Goal: Information Seeking & Learning: Learn about a topic

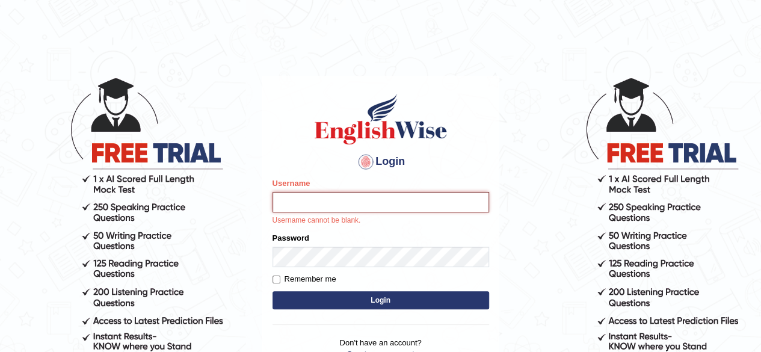
click at [336, 210] on input "Username" at bounding box center [381, 202] width 217 height 20
type input "Ralph2025"
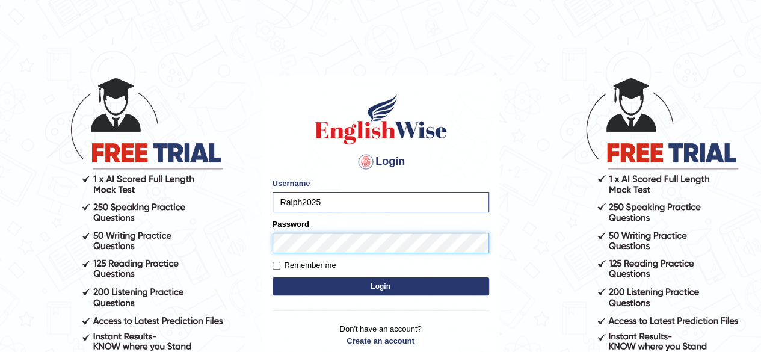
click at [273, 277] on button "Login" at bounding box center [381, 286] width 217 height 18
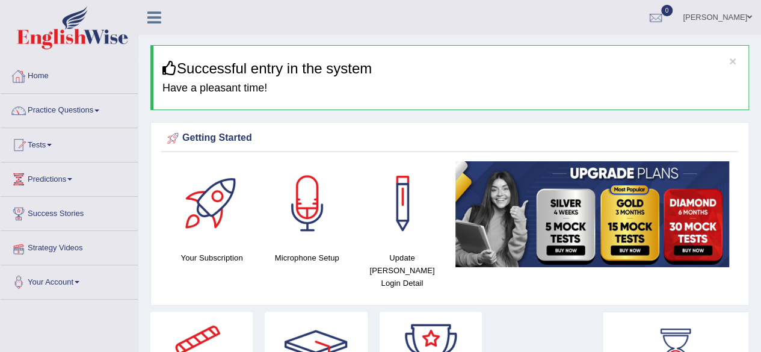
click at [94, 113] on link "Practice Questions" at bounding box center [69, 109] width 137 height 30
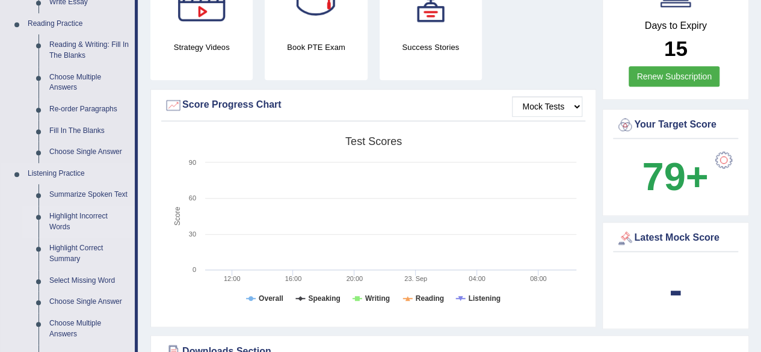
scroll to position [662, 0]
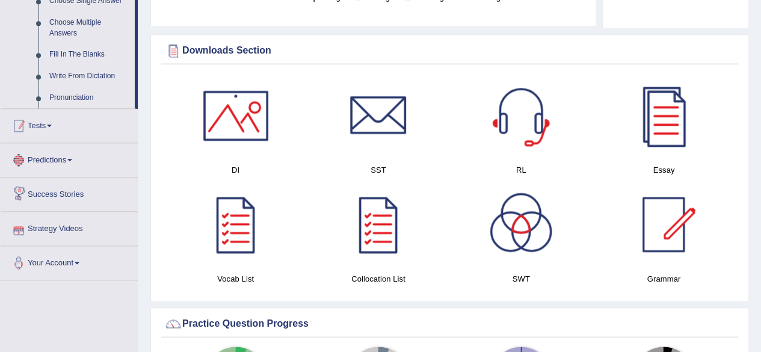
click at [64, 125] on link "Tests" at bounding box center [69, 124] width 137 height 30
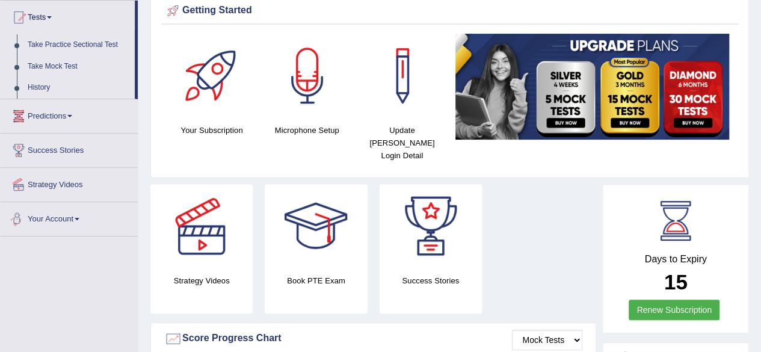
scroll to position [0, 0]
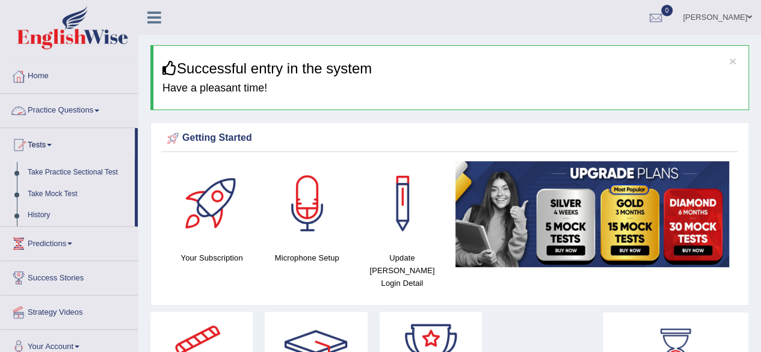
click at [99, 113] on link "Practice Questions" at bounding box center [69, 109] width 137 height 30
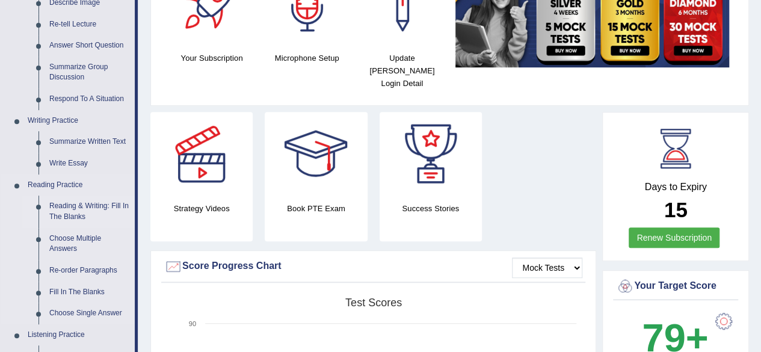
scroll to position [181, 0]
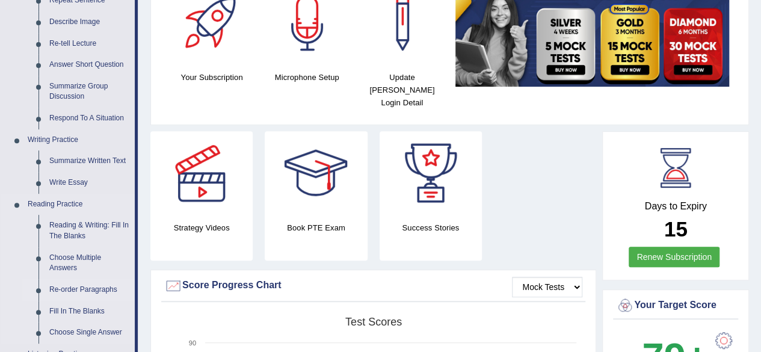
click at [88, 288] on link "Re-order Paragraphs" at bounding box center [89, 290] width 91 height 22
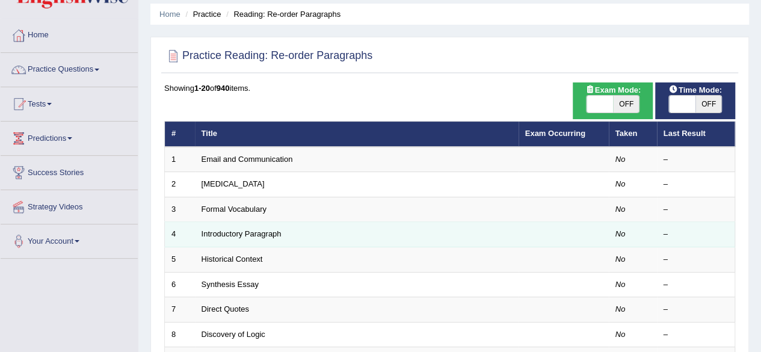
scroll to position [60, 0]
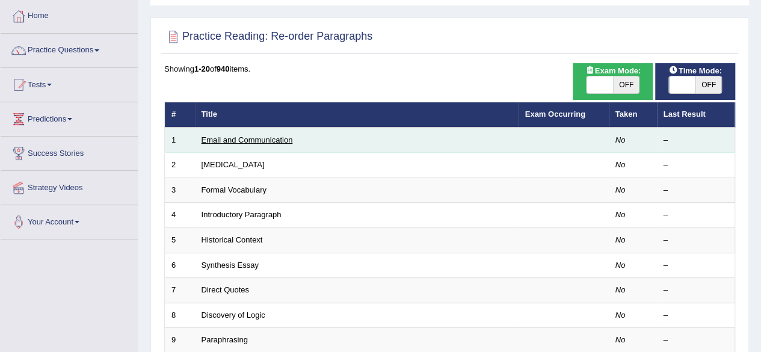
click at [254, 141] on link "Email and Communication" at bounding box center [247, 139] width 91 height 9
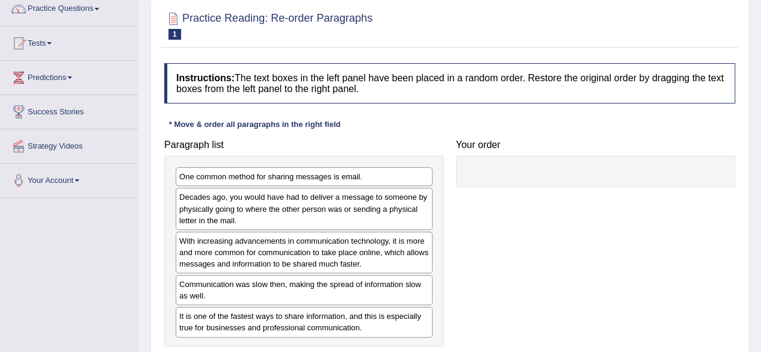
scroll to position [120, 0]
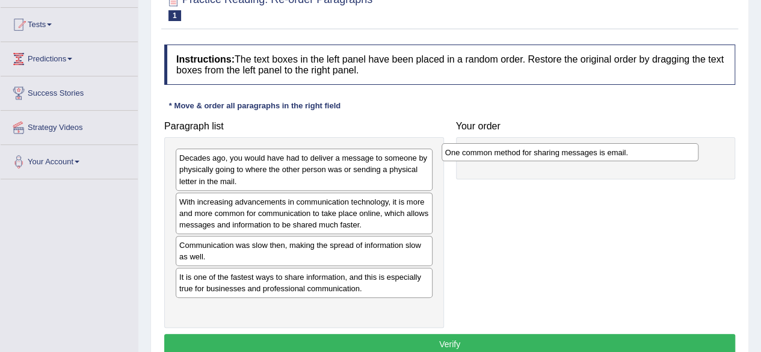
drag, startPoint x: 293, startPoint y: 163, endPoint x: 572, endPoint y: 156, distance: 280.0
click at [572, 156] on div "One common method for sharing messages is email." at bounding box center [570, 152] width 257 height 18
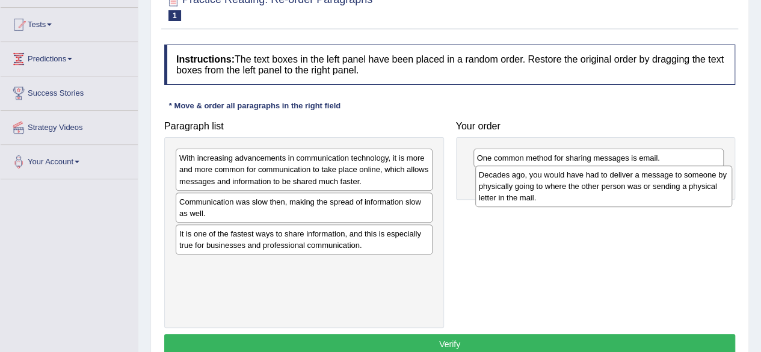
drag, startPoint x: 299, startPoint y: 166, endPoint x: 599, endPoint y: 182, distance: 300.2
click at [599, 182] on div "Decades ago, you would have had to deliver a message to someone by physically g…" at bounding box center [603, 187] width 257 height 42
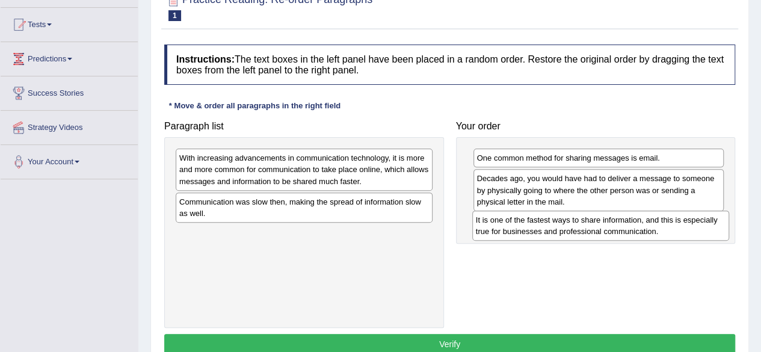
drag, startPoint x: 364, startPoint y: 245, endPoint x: 661, endPoint y: 232, distance: 297.0
click at [661, 232] on div "It is one of the fastest ways to share information, and this is especially true…" at bounding box center [600, 226] width 257 height 30
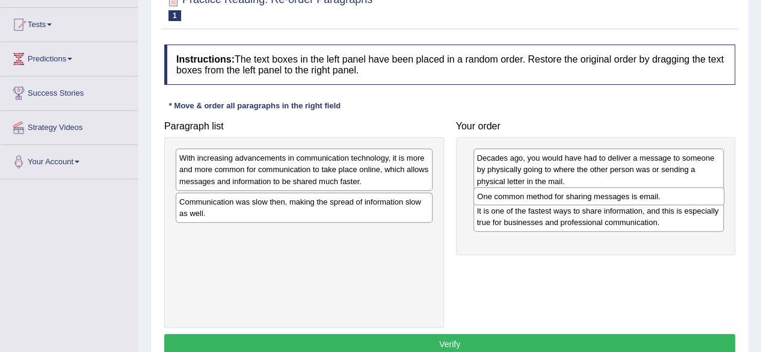
drag, startPoint x: 570, startPoint y: 157, endPoint x: 571, endPoint y: 196, distance: 38.5
click at [571, 196] on div "One common method for sharing messages is email." at bounding box center [599, 196] width 251 height 18
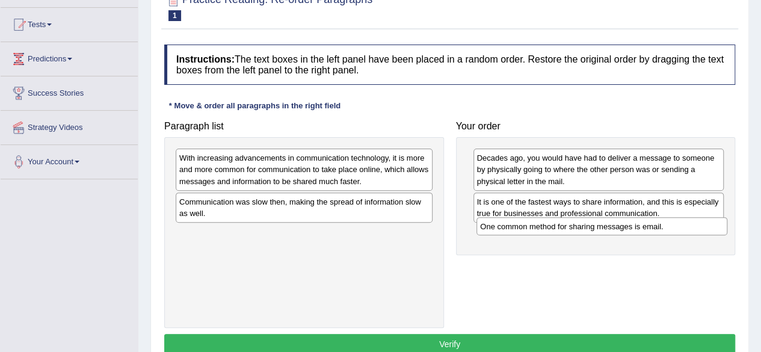
drag, startPoint x: 587, startPoint y: 202, endPoint x: 591, endPoint y: 227, distance: 25.5
click at [591, 227] on div "One common method for sharing messages is email." at bounding box center [602, 226] width 251 height 18
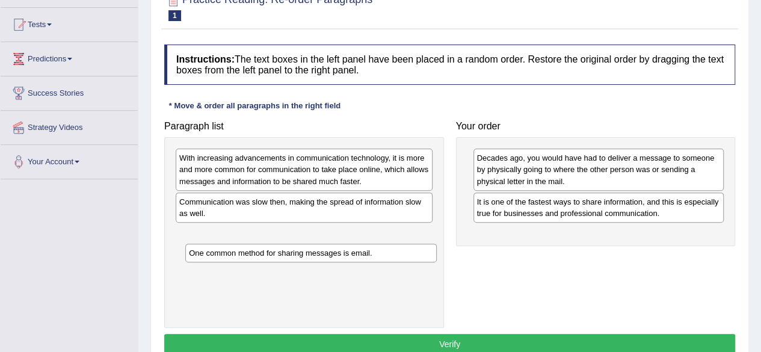
drag, startPoint x: 587, startPoint y: 238, endPoint x: 300, endPoint y: 257, distance: 287.7
click at [300, 257] on div "One common method for sharing messages is email." at bounding box center [310, 253] width 251 height 18
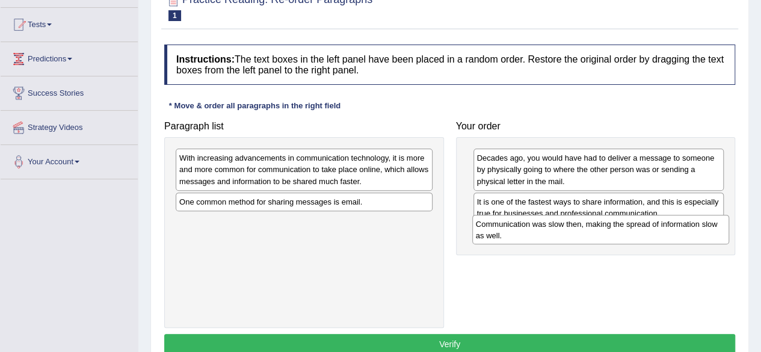
drag, startPoint x: 371, startPoint y: 214, endPoint x: 667, endPoint y: 237, distance: 297.6
click at [667, 237] on div "Communication was slow then, making the spread of information slow as well." at bounding box center [600, 230] width 257 height 30
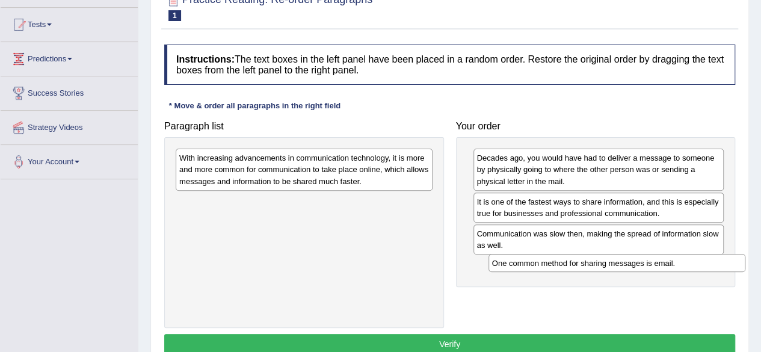
drag, startPoint x: 329, startPoint y: 205, endPoint x: 644, endPoint y: 268, distance: 321.5
click at [644, 268] on div "One common method for sharing messages is email." at bounding box center [617, 263] width 257 height 18
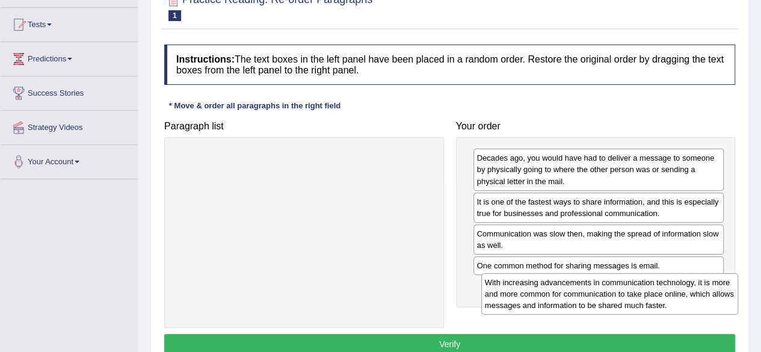
drag, startPoint x: 332, startPoint y: 168, endPoint x: 639, endPoint y: 293, distance: 330.7
click at [639, 293] on div "With increasing advancements in communication technology, it is more and more c…" at bounding box center [610, 294] width 257 height 42
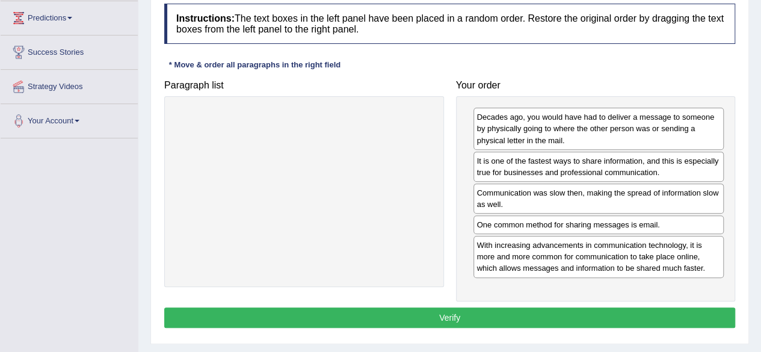
scroll to position [181, 0]
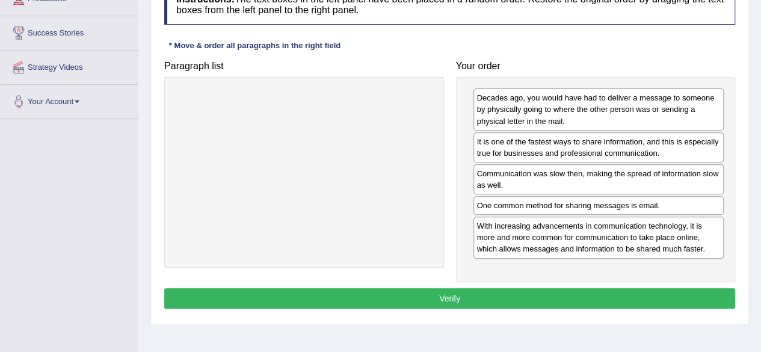
click at [456, 291] on button "Verify" at bounding box center [449, 298] width 571 height 20
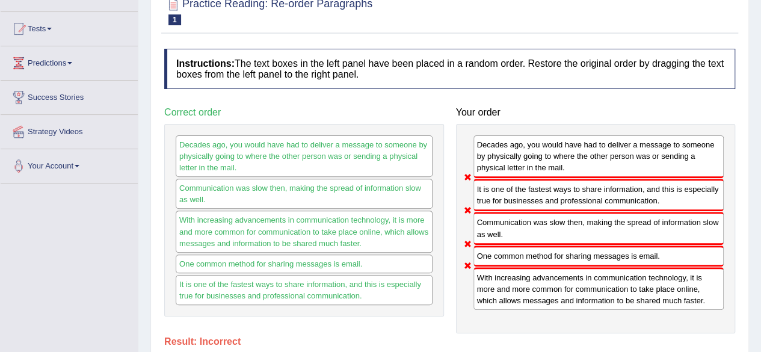
scroll to position [0, 0]
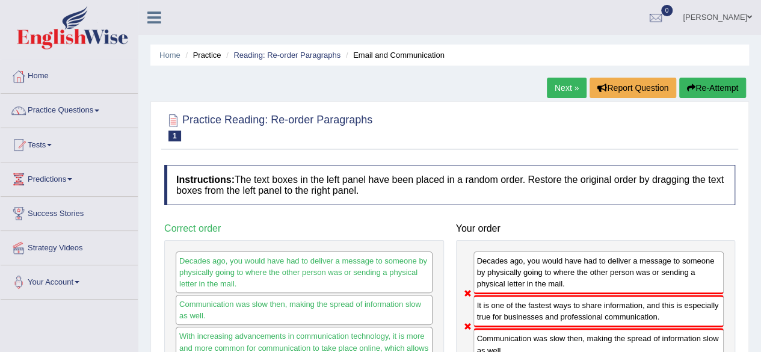
click at [707, 87] on button "Re-Attempt" at bounding box center [713, 88] width 67 height 20
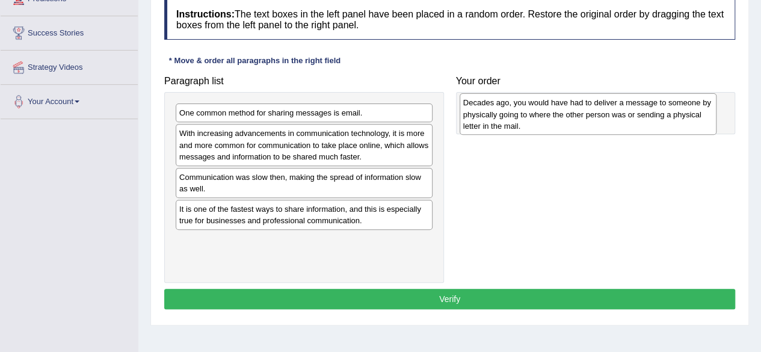
drag, startPoint x: 466, startPoint y: 150, endPoint x: 618, endPoint y: 114, distance: 156.1
click at [618, 114] on div "Decades ago, you would have had to deliver a message to someone by physically g…" at bounding box center [588, 114] width 257 height 42
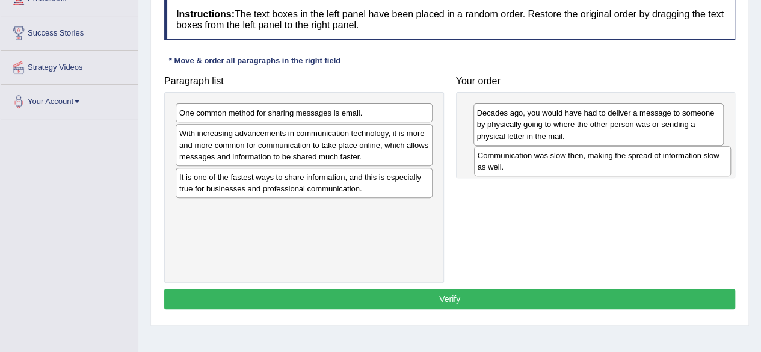
drag, startPoint x: 343, startPoint y: 188, endPoint x: 643, endPoint y: 167, distance: 301.1
click at [643, 167] on div "Communication was slow then, making the spread of information slow as well." at bounding box center [602, 161] width 257 height 30
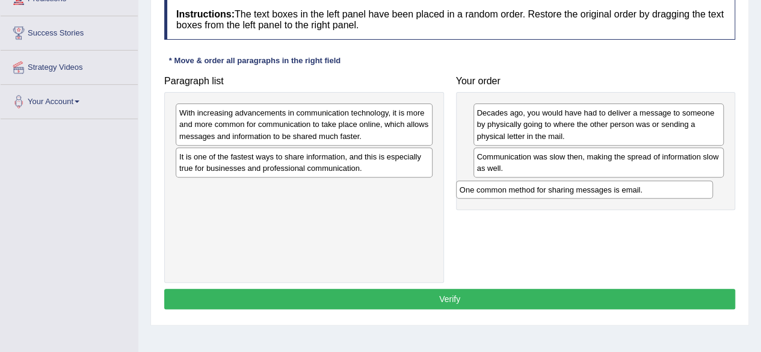
drag, startPoint x: 327, startPoint y: 114, endPoint x: 608, endPoint y: 191, distance: 290.9
click at [608, 191] on div "One common method for sharing messages is email." at bounding box center [584, 190] width 257 height 18
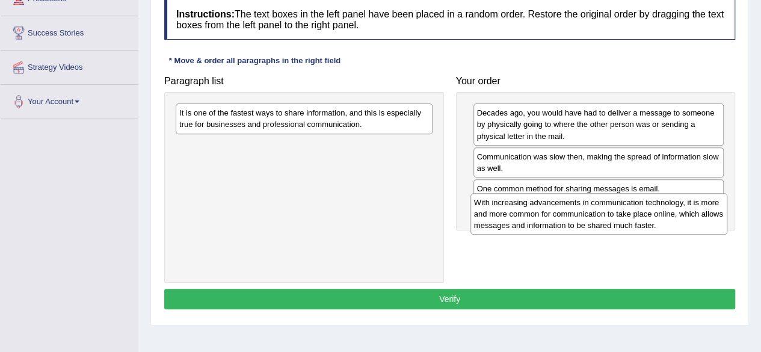
drag, startPoint x: 290, startPoint y: 131, endPoint x: 586, endPoint y: 221, distance: 309.6
click at [586, 221] on div "With increasing advancements in communication technology, it is more and more c…" at bounding box center [599, 214] width 257 height 42
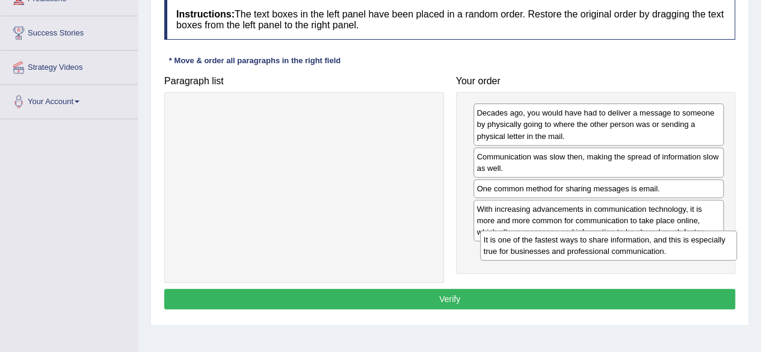
drag, startPoint x: 183, startPoint y: 121, endPoint x: 480, endPoint y: 244, distance: 321.9
click at [480, 244] on div "It is one of the fastest ways to share information, and this is especially true…" at bounding box center [608, 246] width 257 height 30
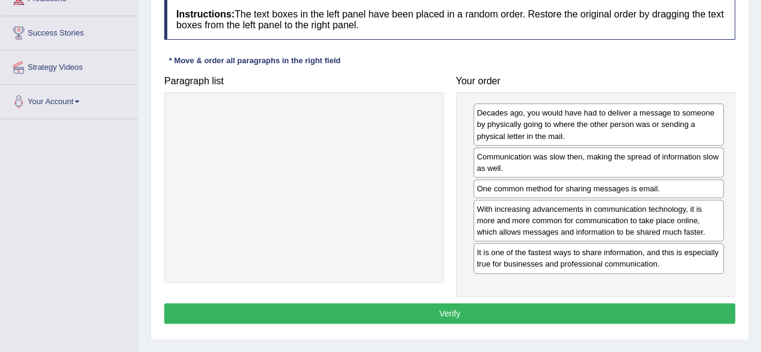
click at [447, 315] on button "Verify" at bounding box center [449, 313] width 571 height 20
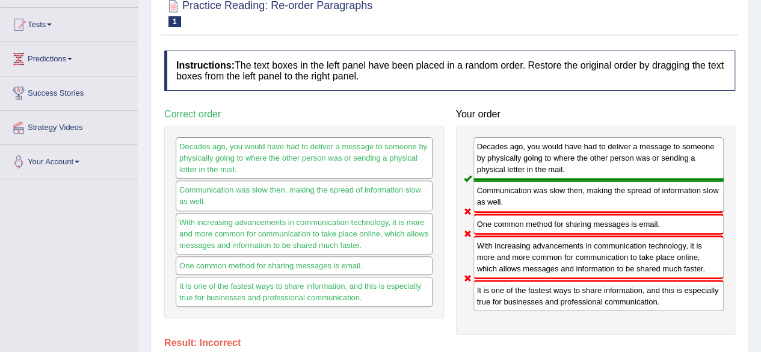
scroll to position [60, 0]
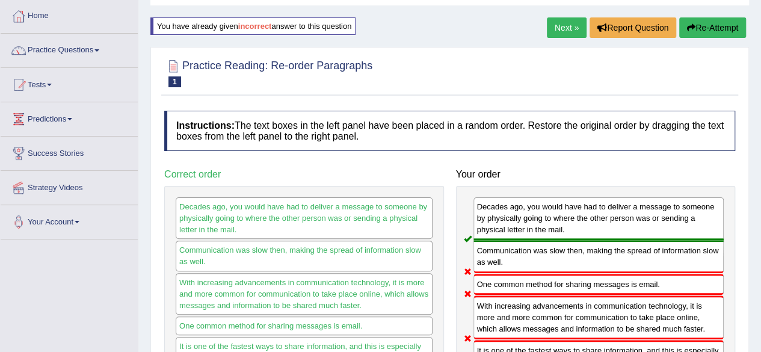
click at [713, 31] on button "Re-Attempt" at bounding box center [713, 27] width 67 height 20
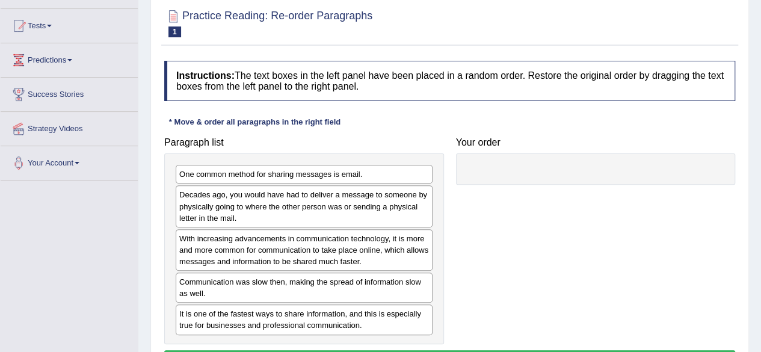
scroll to position [120, 0]
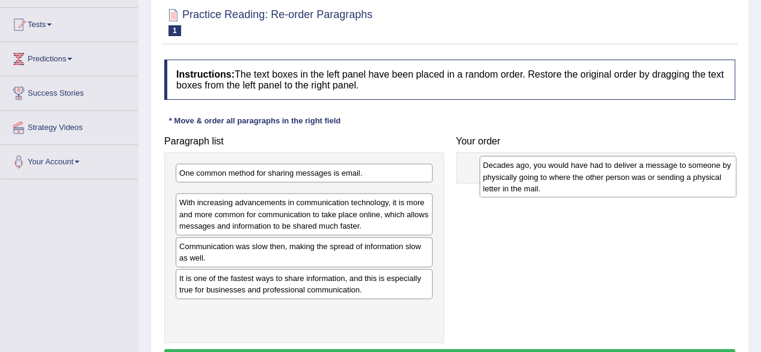
drag, startPoint x: 278, startPoint y: 214, endPoint x: 569, endPoint y: 185, distance: 292.8
click at [569, 185] on div "Decades ago, you would have had to deliver a message to someone by physically g…" at bounding box center [608, 177] width 257 height 42
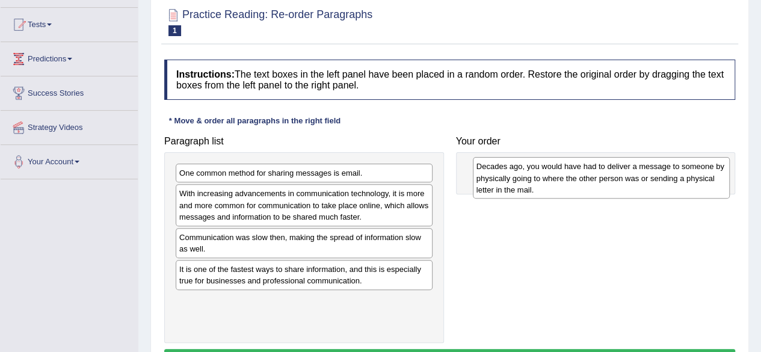
drag, startPoint x: 305, startPoint y: 208, endPoint x: 598, endPoint y: 181, distance: 294.4
click at [598, 181] on div "Decades ago, you would have had to deliver a message to someone by physically g…" at bounding box center [601, 178] width 257 height 42
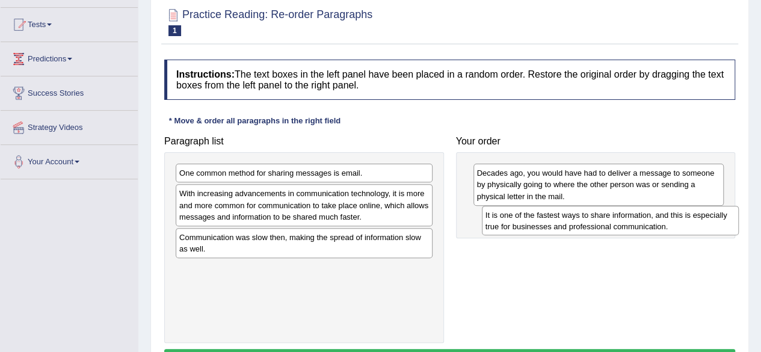
drag, startPoint x: 267, startPoint y: 283, endPoint x: 574, endPoint y: 231, distance: 310.9
click at [574, 231] on div "It is one of the fastest ways to share information, and this is especially true…" at bounding box center [610, 221] width 257 height 30
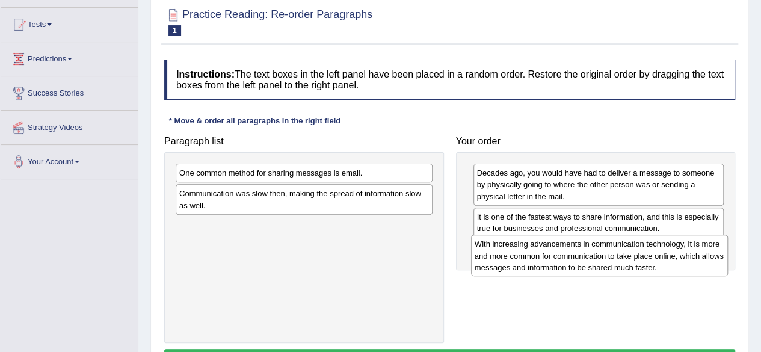
drag, startPoint x: 346, startPoint y: 200, endPoint x: 642, endPoint y: 251, distance: 299.9
click at [642, 251] on div "With increasing advancements in communication technology, it is more and more c…" at bounding box center [599, 256] width 257 height 42
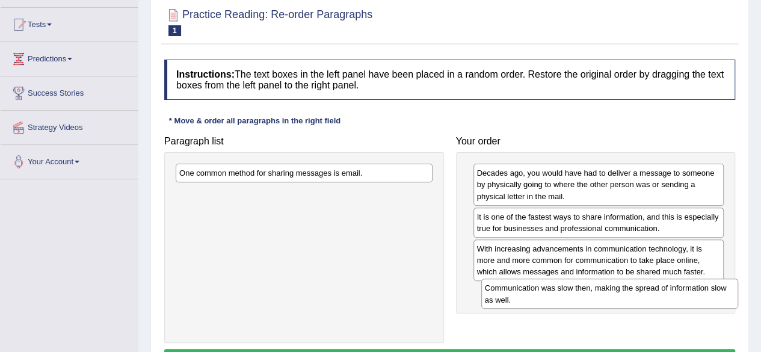
drag, startPoint x: 323, startPoint y: 197, endPoint x: 628, endPoint y: 292, distance: 319.5
click at [628, 292] on div "Communication was slow then, making the spread of information slow as well." at bounding box center [610, 294] width 257 height 30
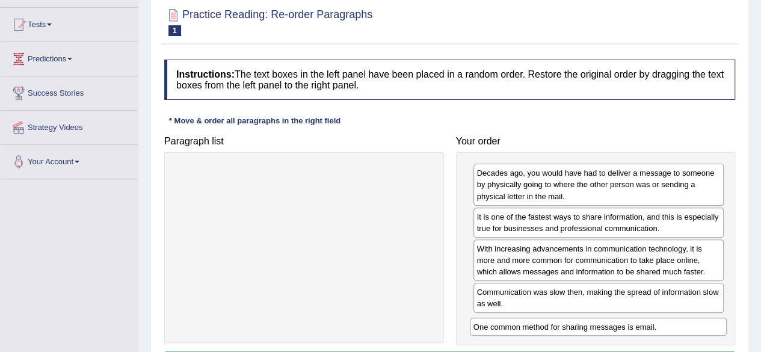
drag, startPoint x: 359, startPoint y: 176, endPoint x: 654, endPoint y: 330, distance: 332.2
click at [654, 330] on div "One common method for sharing messages is email." at bounding box center [598, 327] width 257 height 18
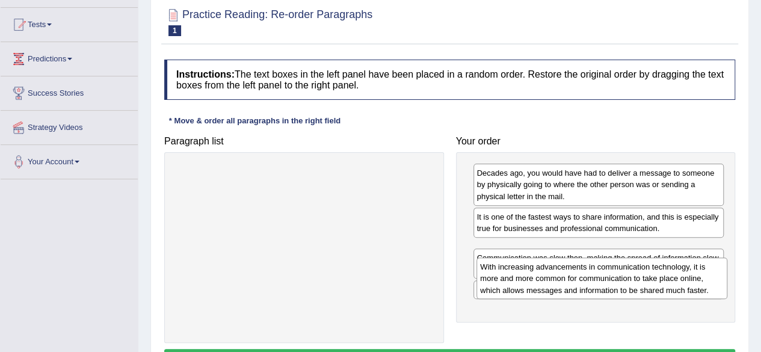
drag, startPoint x: 556, startPoint y: 251, endPoint x: 560, endPoint y: 269, distance: 18.4
click at [560, 269] on div "With increasing advancements in communication technology, it is more and more c…" at bounding box center [602, 279] width 251 height 42
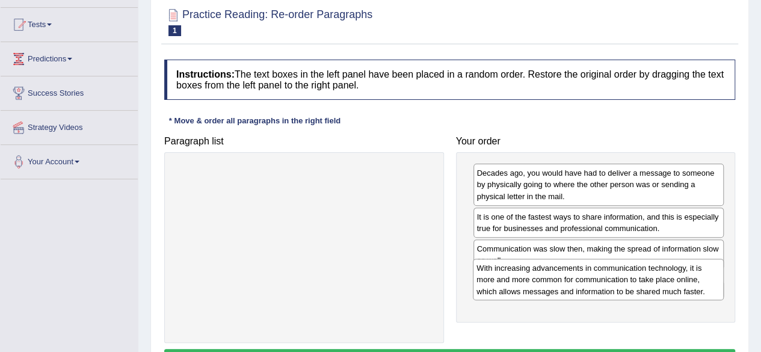
drag, startPoint x: 560, startPoint y: 269, endPoint x: 560, endPoint y: 290, distance: 20.5
click at [560, 290] on div "With increasing advancements in communication technology, it is more and more c…" at bounding box center [598, 280] width 251 height 42
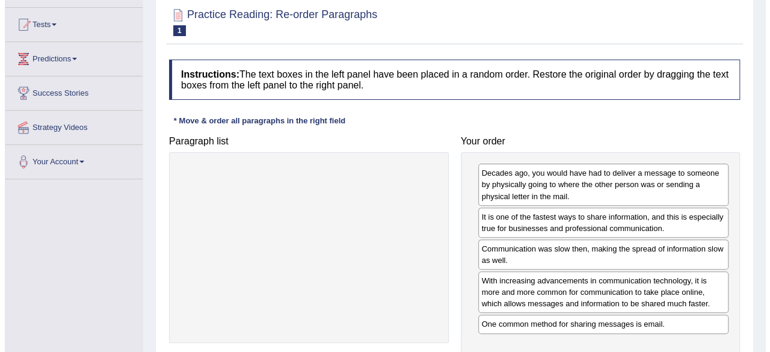
scroll to position [241, 0]
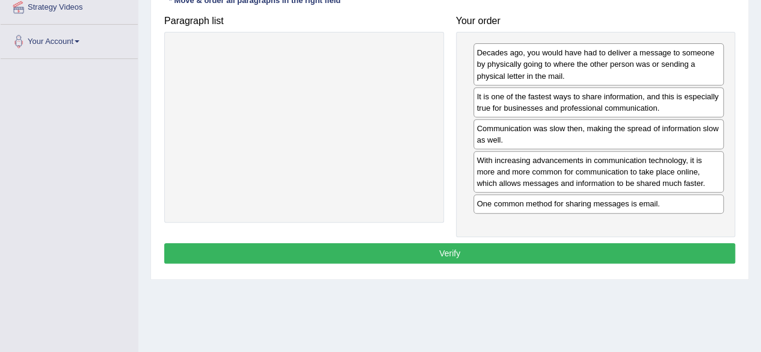
click at [504, 250] on button "Verify" at bounding box center [449, 253] width 571 height 20
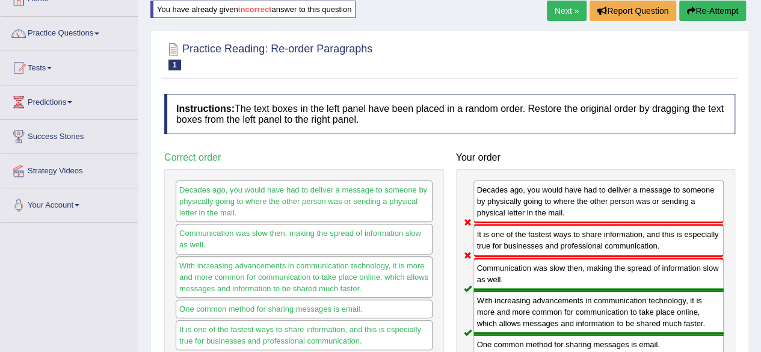
scroll to position [60, 0]
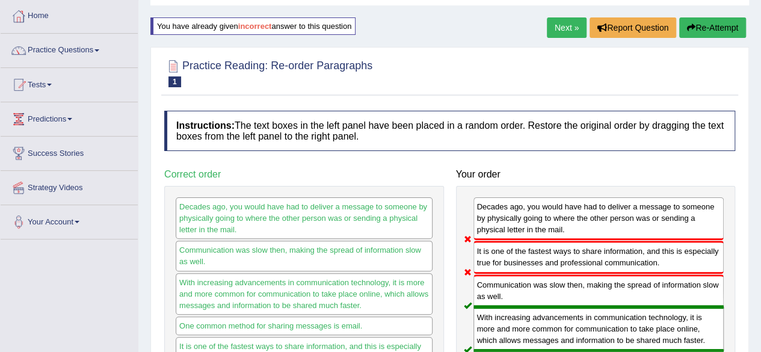
click at [726, 29] on button "Re-Attempt" at bounding box center [713, 27] width 67 height 20
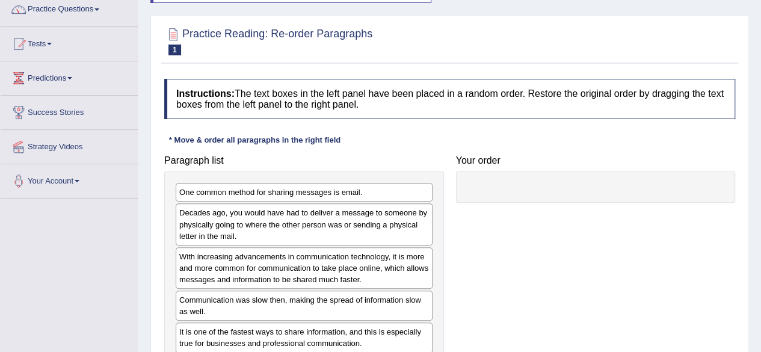
scroll to position [120, 0]
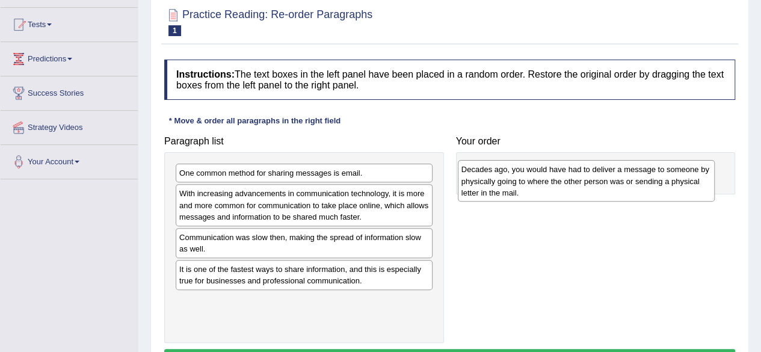
drag, startPoint x: 304, startPoint y: 202, endPoint x: 586, endPoint y: 178, distance: 283.3
click at [586, 178] on div "Decades ago, you would have had to deliver a message to someone by physically g…" at bounding box center [586, 181] width 257 height 42
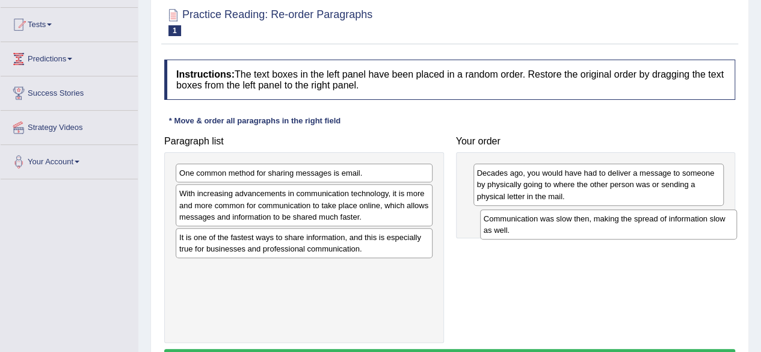
drag, startPoint x: 264, startPoint y: 241, endPoint x: 568, endPoint y: 223, distance: 303.9
click at [568, 223] on div "Communication was slow then, making the spread of information slow as well." at bounding box center [608, 224] width 257 height 30
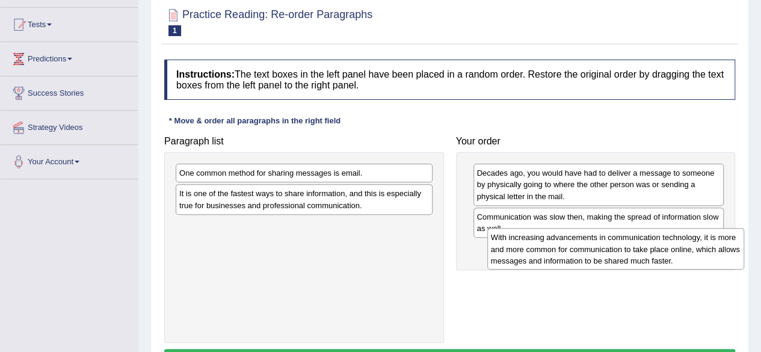
drag, startPoint x: 377, startPoint y: 218, endPoint x: 689, endPoint y: 263, distance: 314.9
click at [689, 263] on div "With increasing advancements in communication technology, it is more and more c…" at bounding box center [616, 249] width 257 height 42
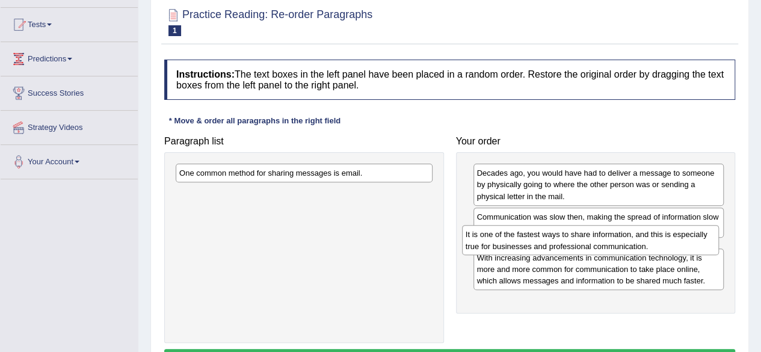
drag, startPoint x: 374, startPoint y: 205, endPoint x: 661, endPoint y: 246, distance: 289.5
click at [661, 246] on div "It is one of the fastest ways to share information, and this is especially true…" at bounding box center [590, 240] width 257 height 30
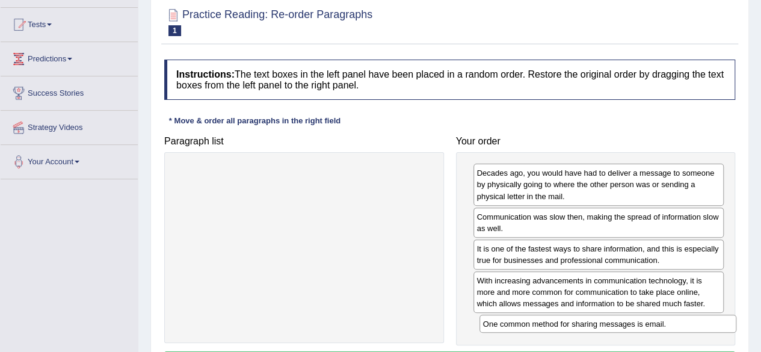
drag, startPoint x: 218, startPoint y: 167, endPoint x: 521, endPoint y: 316, distance: 336.7
click at [521, 316] on div "One common method for sharing messages is email." at bounding box center [608, 324] width 257 height 18
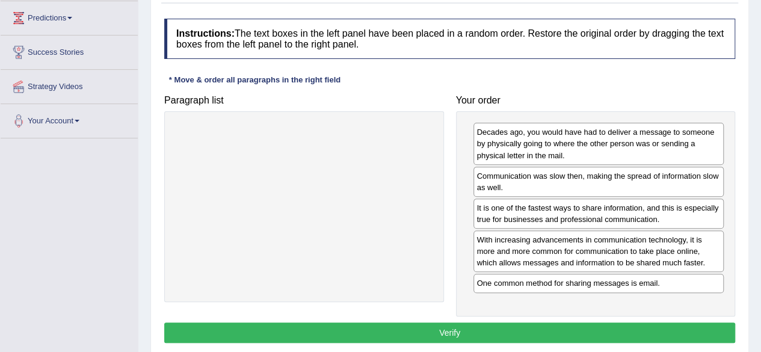
scroll to position [181, 0]
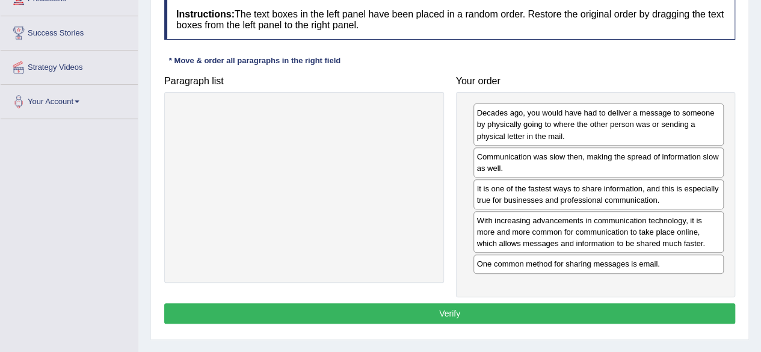
click at [492, 317] on button "Verify" at bounding box center [449, 313] width 571 height 20
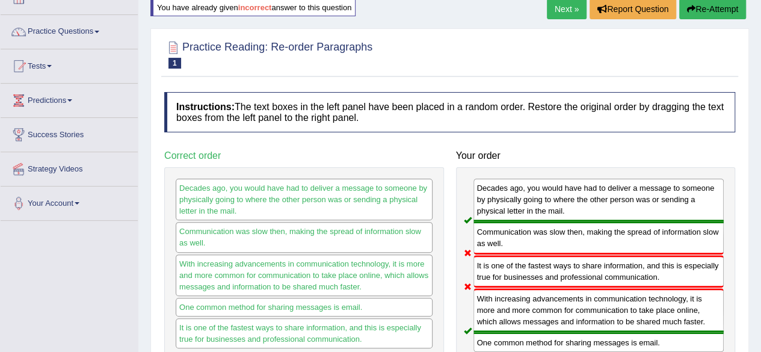
scroll to position [60, 0]
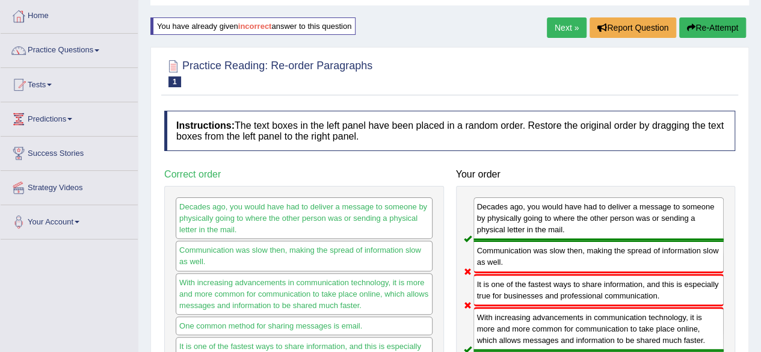
click at [707, 25] on button "Re-Attempt" at bounding box center [713, 27] width 67 height 20
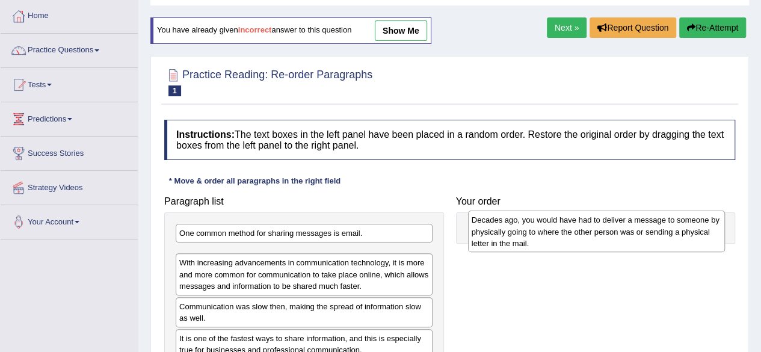
drag, startPoint x: 234, startPoint y: 281, endPoint x: 528, endPoint y: 249, distance: 296.7
click at [528, 249] on div "Decades ago, you would have had to deliver a message to someone by physically g…" at bounding box center [596, 232] width 257 height 42
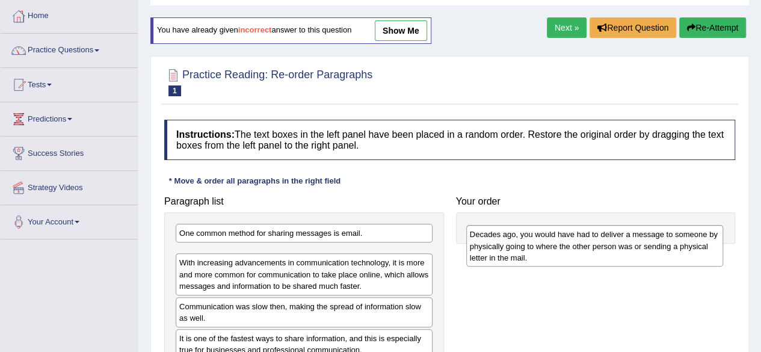
drag, startPoint x: 445, startPoint y: 273, endPoint x: 607, endPoint y: 255, distance: 162.2
click at [607, 255] on div "Decades ago, you would have had to deliver a message to someone by physically g…" at bounding box center [594, 246] width 257 height 42
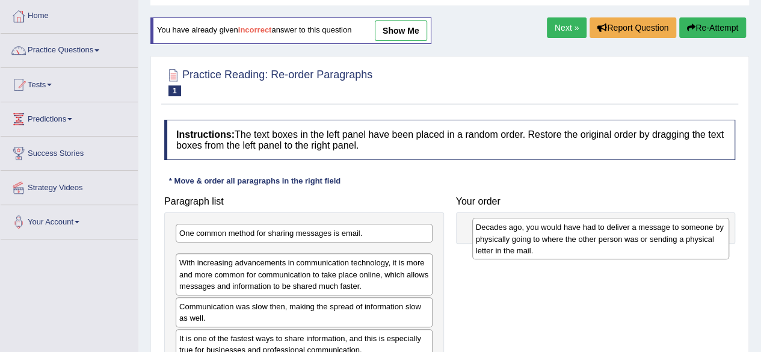
drag, startPoint x: 276, startPoint y: 273, endPoint x: 547, endPoint y: 243, distance: 272.6
click at [547, 243] on div "Decades ago, you would have had to deliver a message to someone by physically g…" at bounding box center [600, 239] width 257 height 42
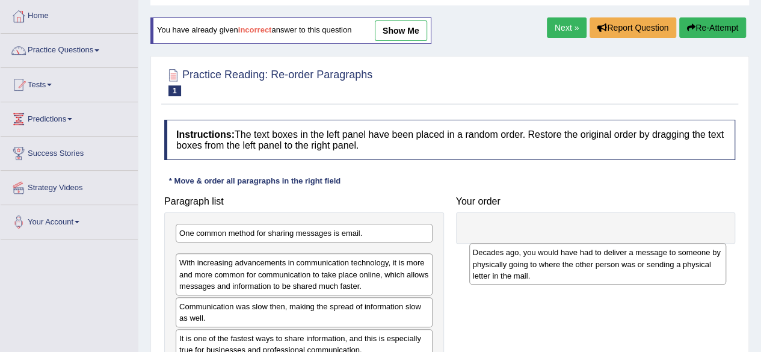
drag, startPoint x: 317, startPoint y: 272, endPoint x: 608, endPoint y: 276, distance: 290.7
click at [612, 273] on div "Decades ago, you would have had to deliver a message to someone by physically g…" at bounding box center [597, 264] width 257 height 42
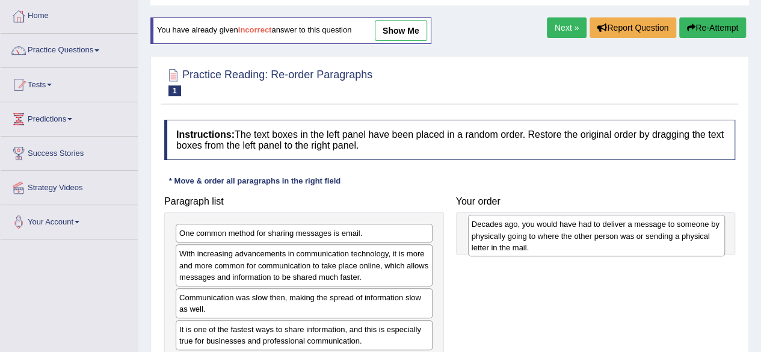
drag, startPoint x: 247, startPoint y: 267, endPoint x: 528, endPoint y: 238, distance: 283.2
click at [528, 238] on div "Decades ago, you would have had to deliver a message to someone by physically g…" at bounding box center [596, 236] width 257 height 42
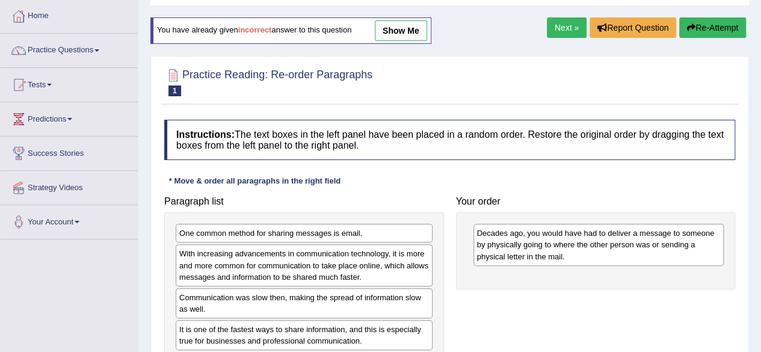
scroll to position [120, 0]
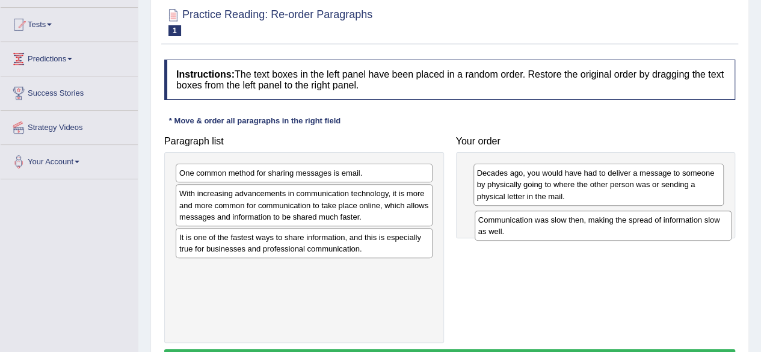
drag, startPoint x: 271, startPoint y: 249, endPoint x: 571, endPoint y: 233, distance: 299.6
click at [571, 233] on div "Communication was slow then, making the spread of information slow as well." at bounding box center [603, 226] width 257 height 30
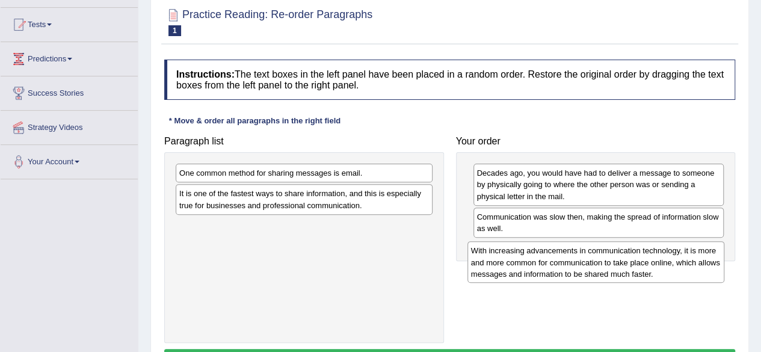
drag, startPoint x: 276, startPoint y: 205, endPoint x: 568, endPoint y: 262, distance: 297.4
click at [568, 262] on div "With increasing advancements in communication technology, it is more and more c…" at bounding box center [596, 262] width 257 height 42
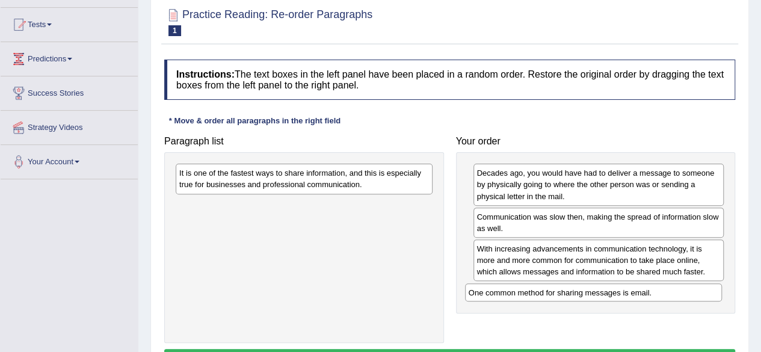
drag, startPoint x: 281, startPoint y: 177, endPoint x: 571, endPoint y: 297, distance: 313.3
click at [571, 297] on div "One common method for sharing messages is email." at bounding box center [593, 292] width 257 height 18
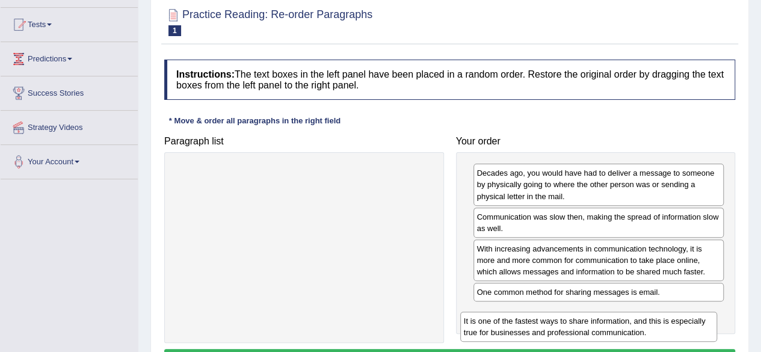
drag, startPoint x: 347, startPoint y: 187, endPoint x: 632, endPoint y: 335, distance: 320.9
click at [632, 335] on div "It is one of the fastest ways to share information, and this is especially true…" at bounding box center [588, 327] width 257 height 30
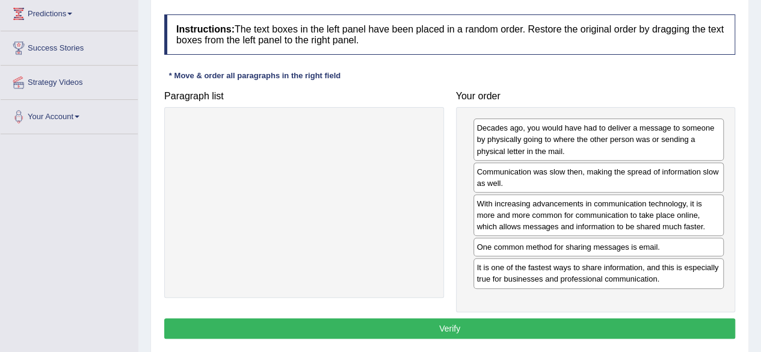
scroll to position [279, 0]
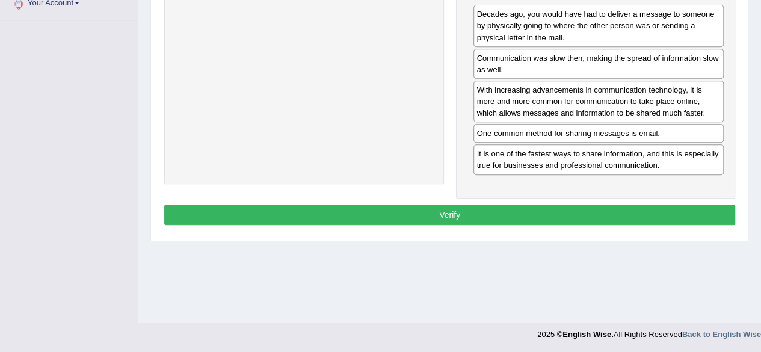
click at [473, 206] on button "Verify" at bounding box center [449, 215] width 571 height 20
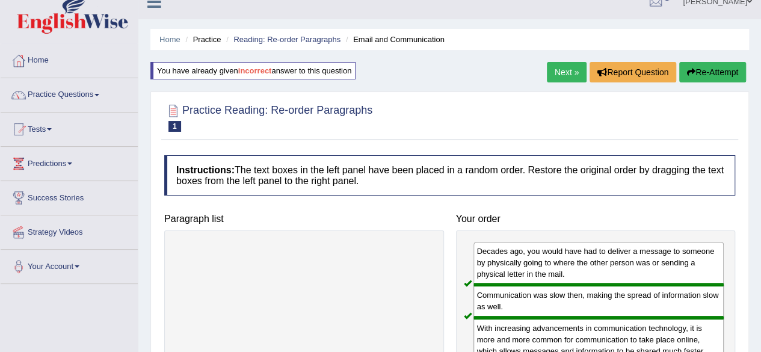
scroll to position [0, 0]
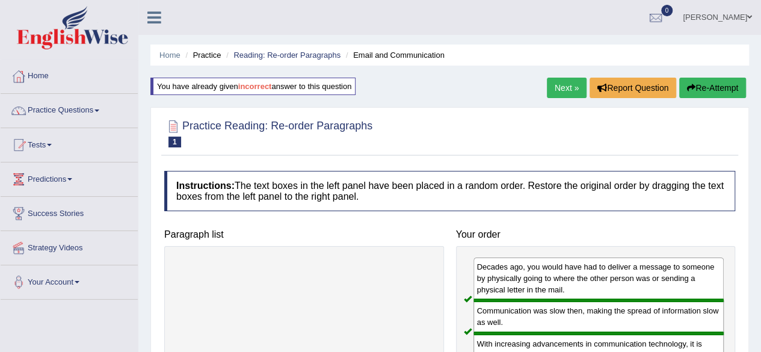
click at [560, 90] on link "Next »" at bounding box center [567, 88] width 40 height 20
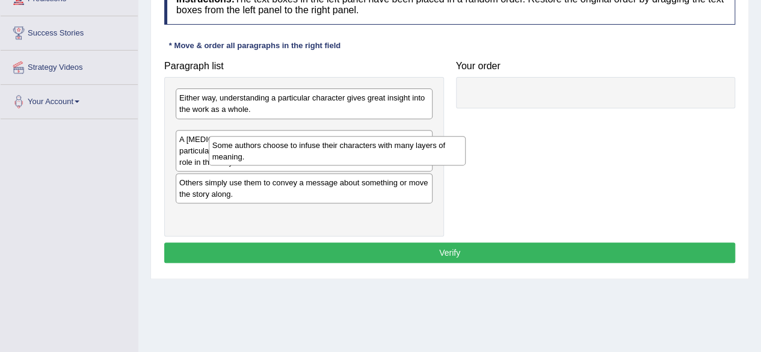
drag, startPoint x: 327, startPoint y: 135, endPoint x: 353, endPoint y: 143, distance: 26.9
click at [353, 143] on div "Some authors choose to infuse their characters with many layers of meaning." at bounding box center [337, 151] width 257 height 30
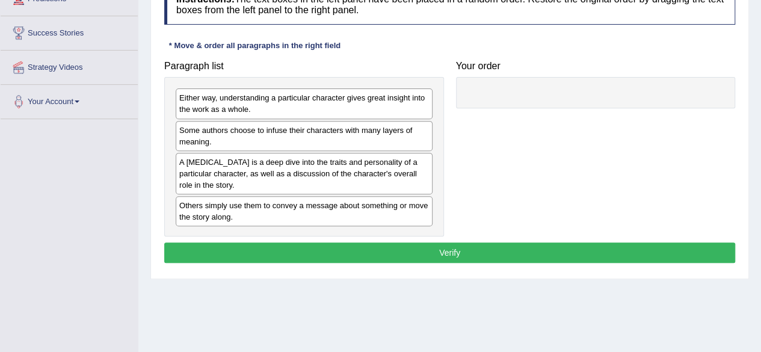
scroll to position [120, 0]
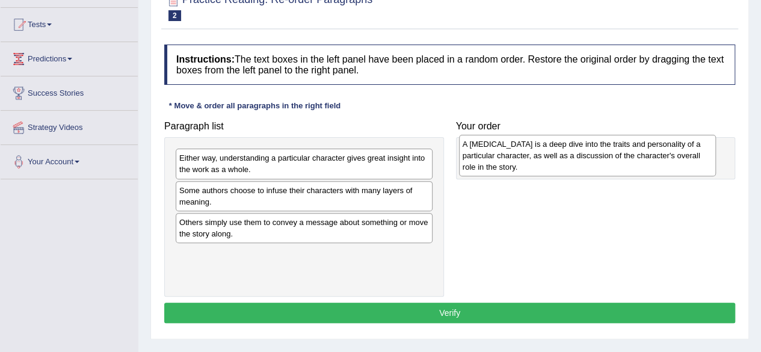
drag, startPoint x: 314, startPoint y: 244, endPoint x: 597, endPoint y: 167, distance: 293.8
click at [597, 167] on div "A character analysis is a deep dive into the traits and personality of a partic…" at bounding box center [587, 156] width 257 height 42
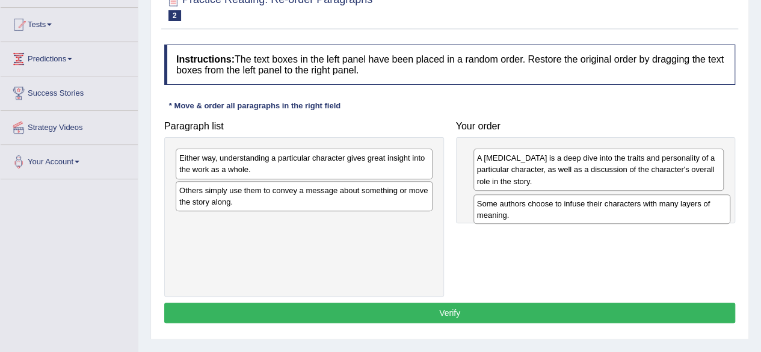
drag, startPoint x: 306, startPoint y: 195, endPoint x: 367, endPoint y: 172, distance: 65.2
click at [604, 208] on div "Some authors choose to infuse their characters with many layers of meaning." at bounding box center [602, 209] width 257 height 30
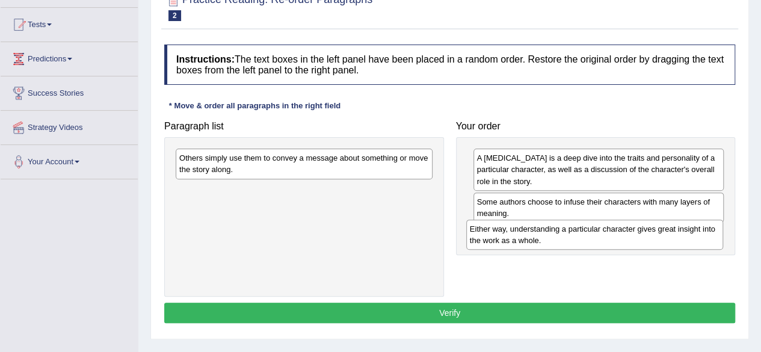
drag, startPoint x: 321, startPoint y: 163, endPoint x: 612, endPoint y: 234, distance: 299.3
click at [612, 234] on div "Either way, understanding a particular character gives great insight into the w…" at bounding box center [594, 235] width 257 height 30
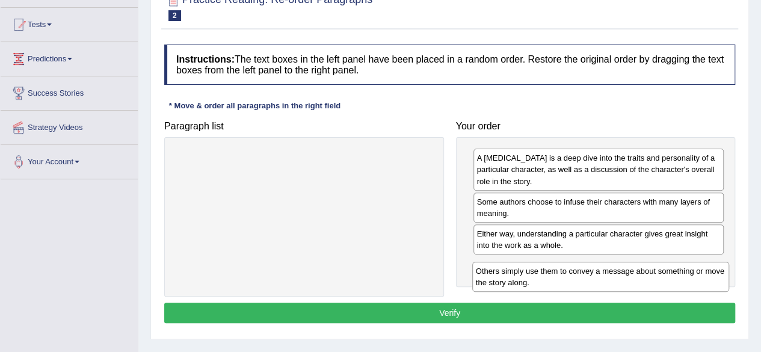
drag, startPoint x: 333, startPoint y: 164, endPoint x: 629, endPoint y: 268, distance: 313.3
click at [629, 269] on div "Others simply use them to convey a message about something or move the story al…" at bounding box center [600, 277] width 257 height 30
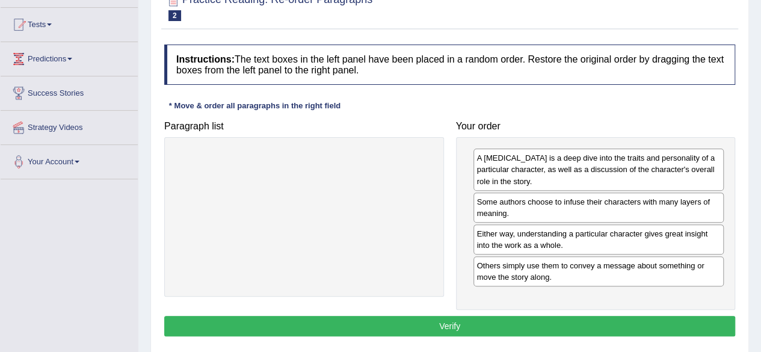
click at [491, 326] on button "Verify" at bounding box center [449, 326] width 571 height 20
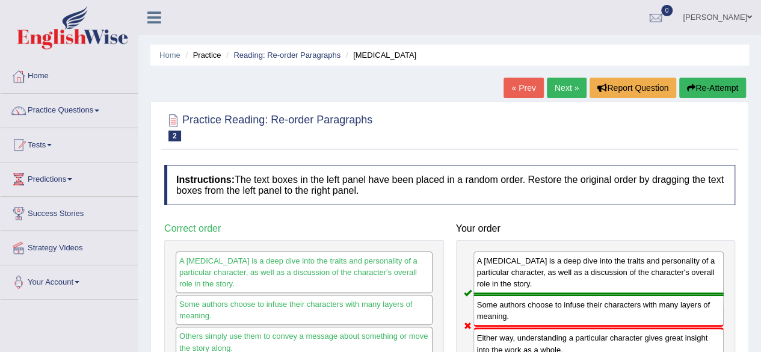
scroll to position [0, 0]
click at [696, 81] on button "Re-Attempt" at bounding box center [713, 88] width 67 height 20
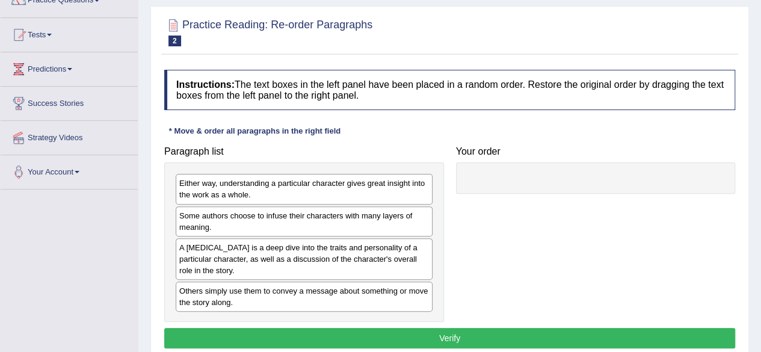
scroll to position [120, 0]
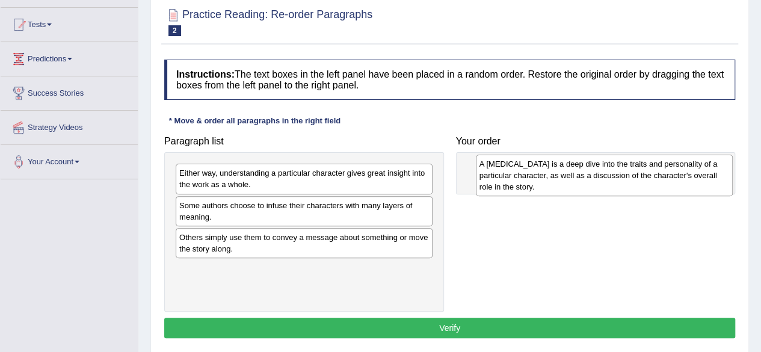
drag, startPoint x: 202, startPoint y: 250, endPoint x: 502, endPoint y: 178, distance: 308.9
click at [502, 178] on div "A [MEDICAL_DATA] is a deep dive into the traits and personality of a particular…" at bounding box center [604, 176] width 257 height 42
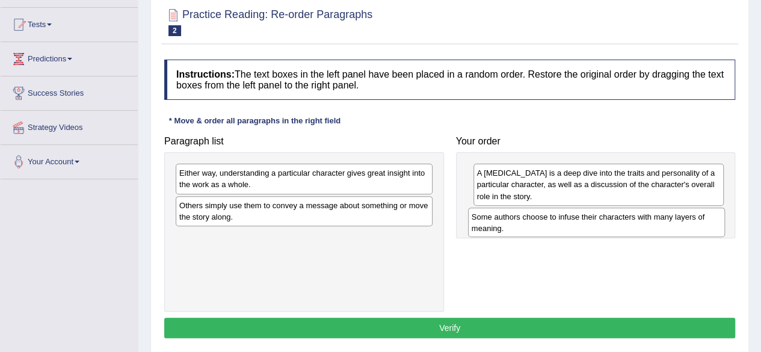
drag, startPoint x: 284, startPoint y: 214, endPoint x: 577, endPoint y: 226, distance: 292.8
click at [577, 226] on div "Some authors choose to infuse their characters with many layers of meaning." at bounding box center [596, 223] width 257 height 30
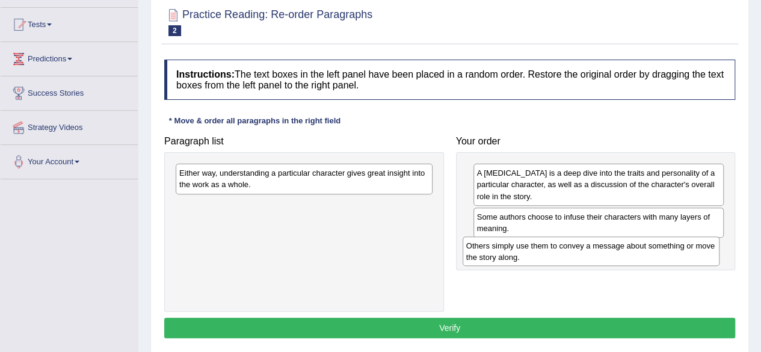
drag, startPoint x: 332, startPoint y: 211, endPoint x: 619, endPoint y: 252, distance: 290.0
click at [619, 252] on div "Others simply use them to convey a message about something or move the story al…" at bounding box center [591, 252] width 257 height 30
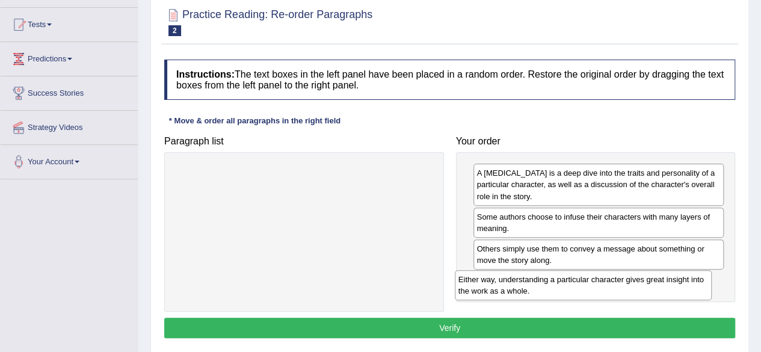
drag, startPoint x: 358, startPoint y: 181, endPoint x: 637, endPoint y: 287, distance: 298.9
click at [637, 287] on div "Either way, understanding a particular character gives great insight into the w…" at bounding box center [583, 285] width 257 height 30
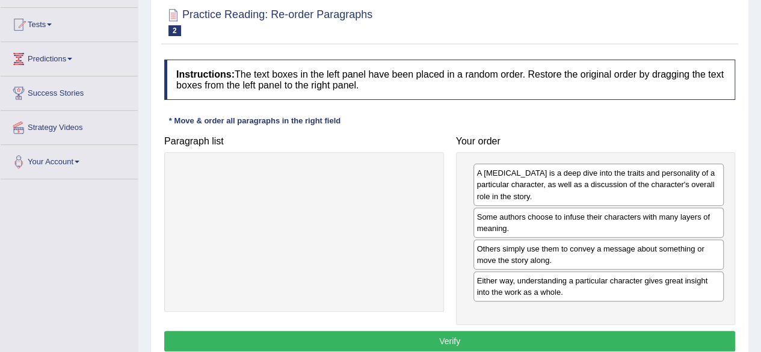
click at [520, 334] on button "Verify" at bounding box center [449, 341] width 571 height 20
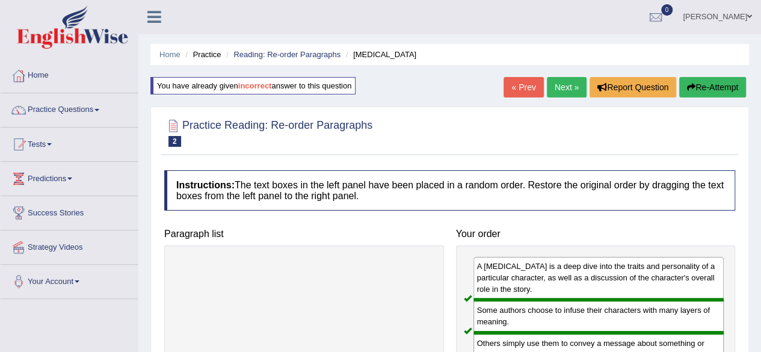
scroll to position [0, 0]
click at [564, 93] on link "Next »" at bounding box center [567, 88] width 40 height 20
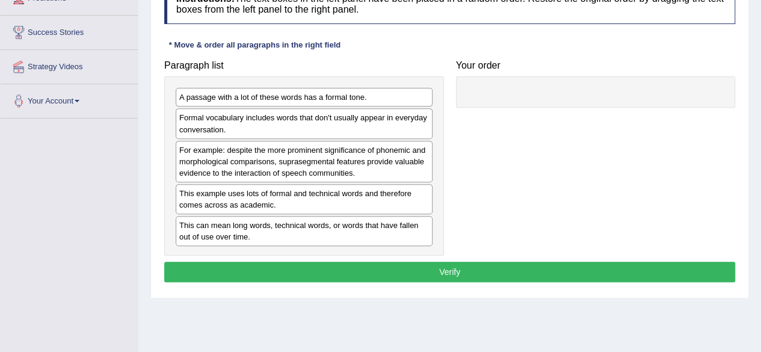
scroll to position [241, 0]
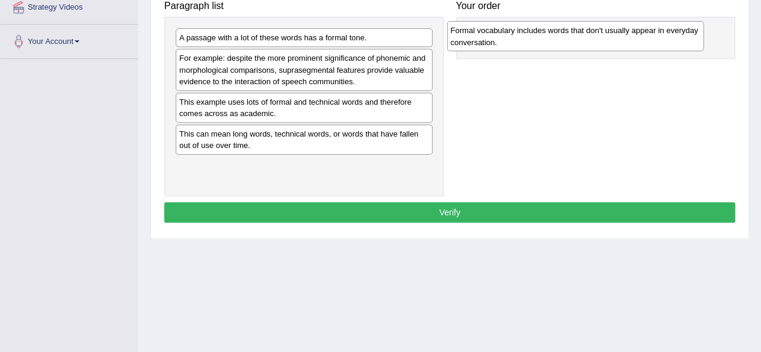
drag, startPoint x: 276, startPoint y: 72, endPoint x: 546, endPoint y: 42, distance: 271.9
click at [546, 42] on div "Formal vocabulary includes words that don't usually appear in everyday conversa…" at bounding box center [575, 36] width 257 height 30
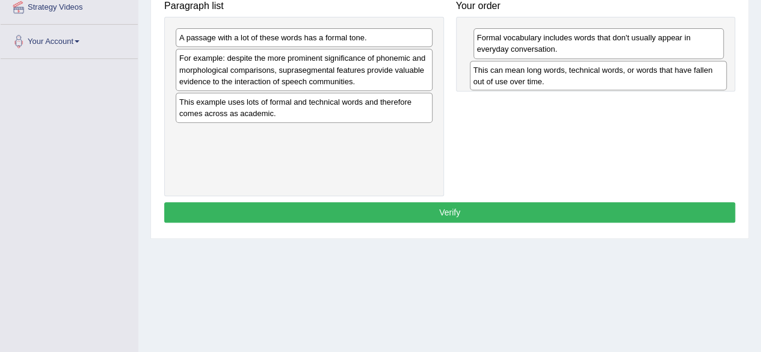
drag, startPoint x: 323, startPoint y: 143, endPoint x: 617, endPoint y: 80, distance: 300.9
click at [617, 80] on div "This can mean long words, technical words, or words that have fallen out of use…" at bounding box center [598, 76] width 257 height 30
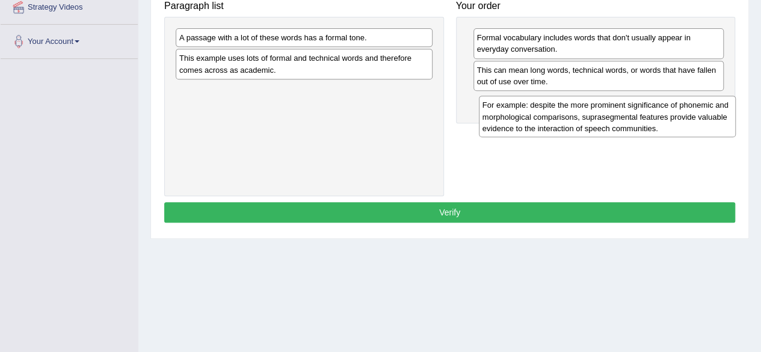
drag, startPoint x: 296, startPoint y: 74, endPoint x: 599, endPoint y: 122, distance: 307.1
click at [599, 122] on div "For example: despite the more prominent significance of phonemic and morphologi…" at bounding box center [607, 117] width 257 height 42
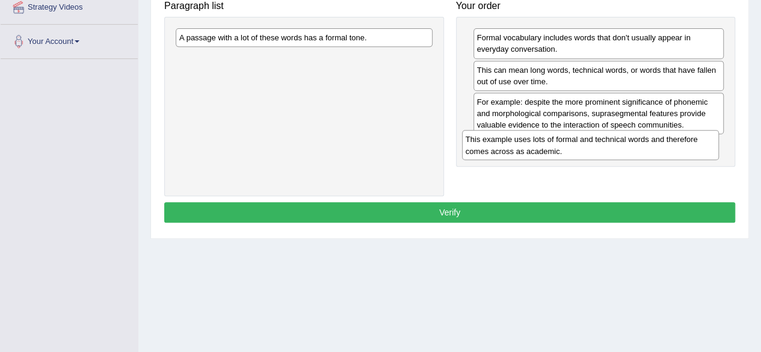
drag, startPoint x: 323, startPoint y: 66, endPoint x: 609, endPoint y: 147, distance: 298.0
click at [609, 147] on div "This example uses lots of formal and technical words and therefore comes across…" at bounding box center [590, 145] width 257 height 30
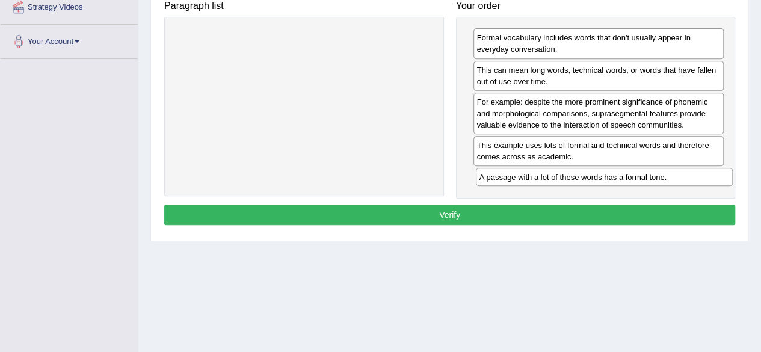
drag, startPoint x: 336, startPoint y: 40, endPoint x: 637, endPoint y: 178, distance: 330.5
click at [637, 178] on div "A passage with a lot of these words has a formal tone." at bounding box center [604, 177] width 257 height 18
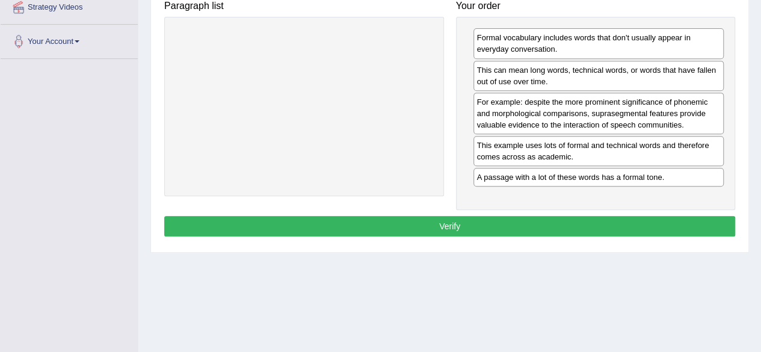
scroll to position [181, 0]
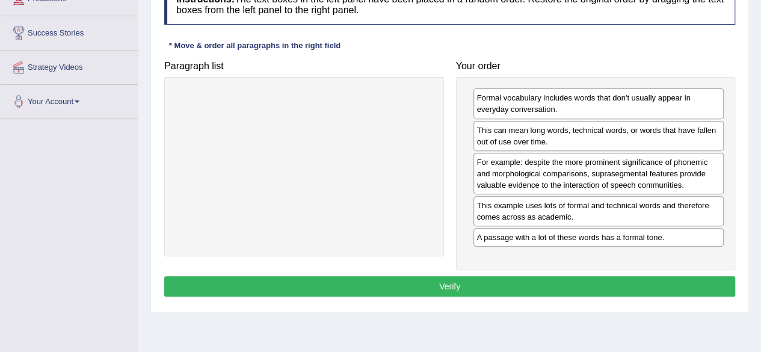
click at [553, 286] on button "Verify" at bounding box center [449, 286] width 571 height 20
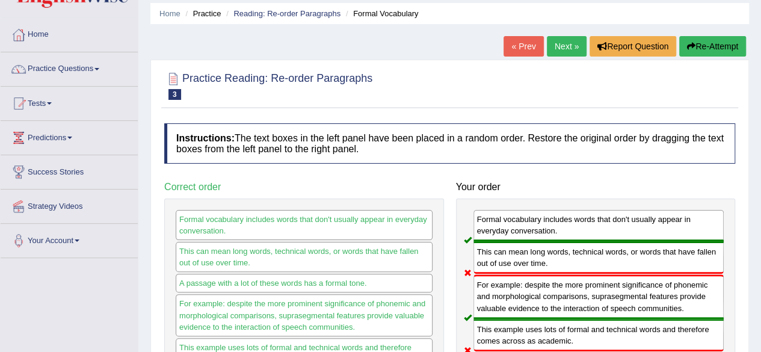
scroll to position [60, 0]
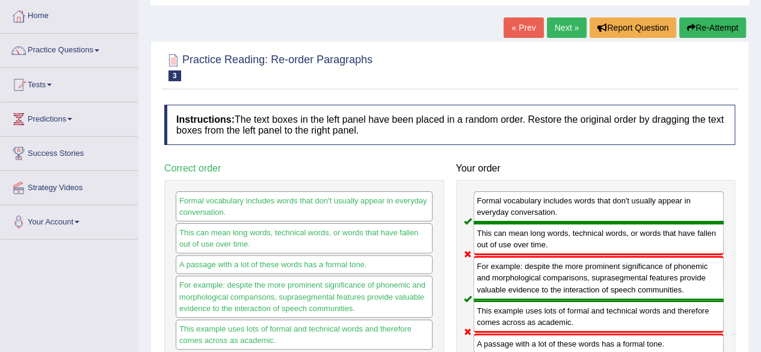
click at [698, 36] on button "Re-Attempt" at bounding box center [713, 27] width 67 height 20
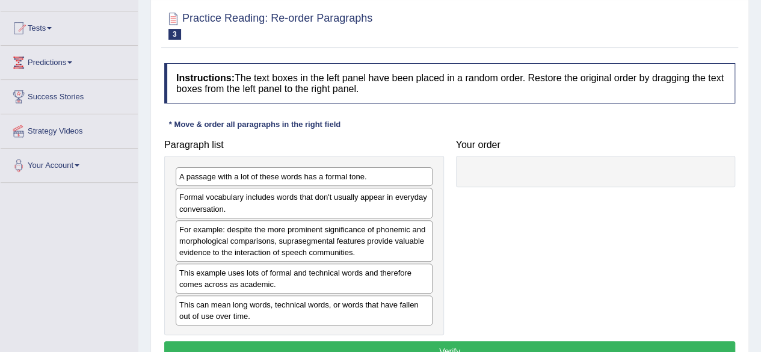
scroll to position [181, 0]
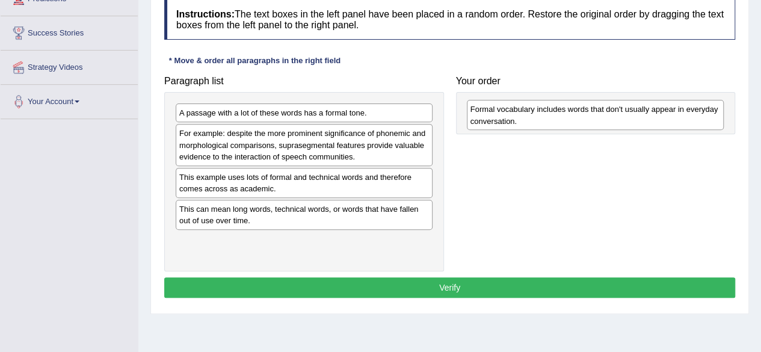
drag, startPoint x: 235, startPoint y: 148, endPoint x: 526, endPoint y: 125, distance: 292.3
click at [526, 125] on div "Formal vocabulary includes words that don't usually appear in everyday conversa…" at bounding box center [595, 115] width 257 height 30
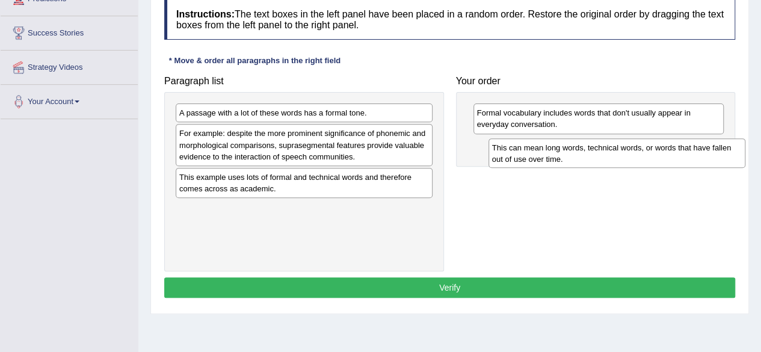
drag, startPoint x: 329, startPoint y: 218, endPoint x: 632, endPoint y: 156, distance: 309.2
click at [632, 156] on div "This can mean long words, technical words, or words that have fallen out of use…" at bounding box center [617, 153] width 257 height 30
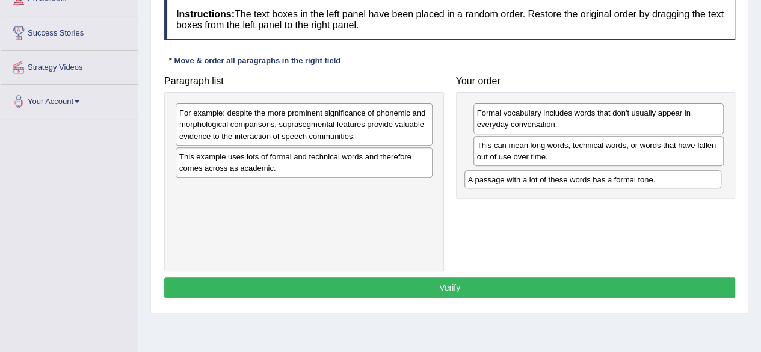
drag, startPoint x: 284, startPoint y: 109, endPoint x: 575, endPoint y: 174, distance: 297.9
click at [575, 174] on div "A passage with a lot of these words has a formal tone." at bounding box center [593, 179] width 257 height 18
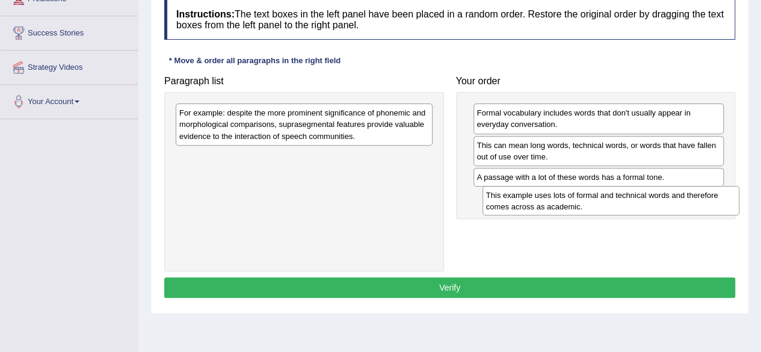
drag, startPoint x: 345, startPoint y: 174, endPoint x: 635, endPoint y: 205, distance: 291.7
click at [635, 205] on div "This example uses lots of formal and technical words and therefore comes across…" at bounding box center [611, 201] width 257 height 30
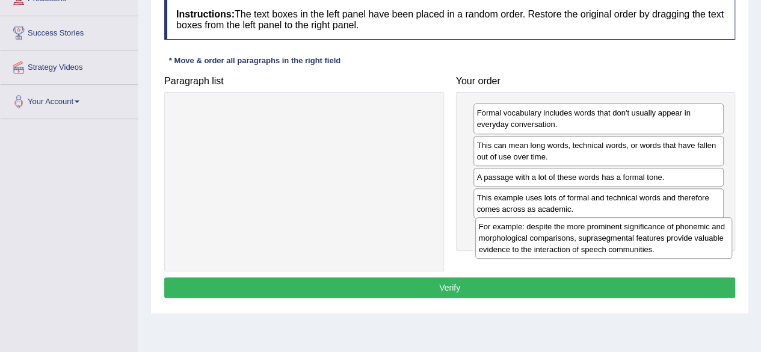
drag, startPoint x: 342, startPoint y: 122, endPoint x: 642, endPoint y: 236, distance: 320.6
click at [642, 236] on div "For example: despite the more prominent significance of phonemic and morphologi…" at bounding box center [603, 238] width 257 height 42
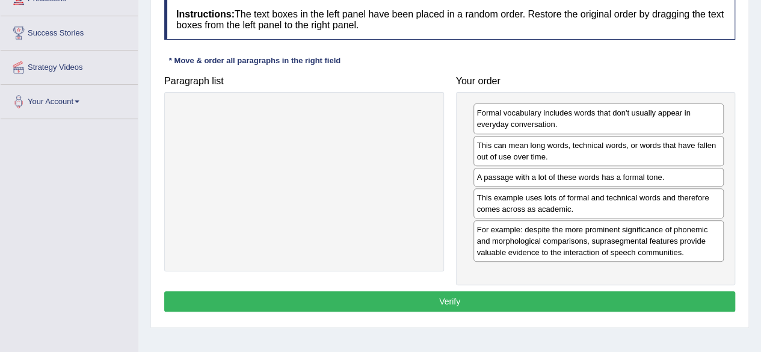
click at [469, 302] on button "Verify" at bounding box center [449, 301] width 571 height 20
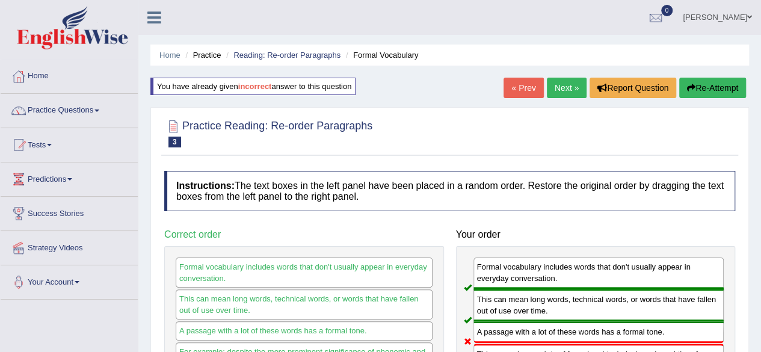
scroll to position [0, 0]
click at [691, 88] on icon "button" at bounding box center [691, 88] width 8 height 8
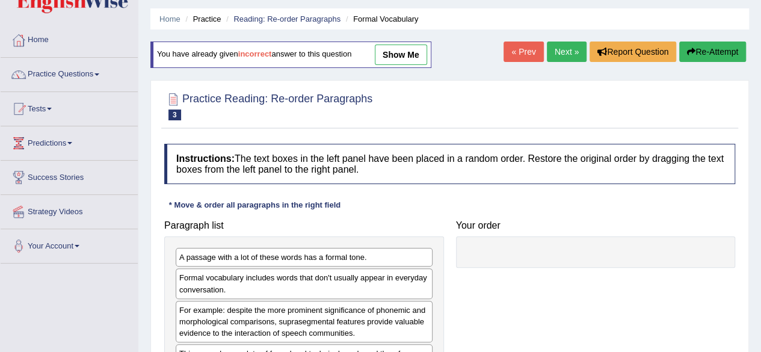
scroll to position [181, 0]
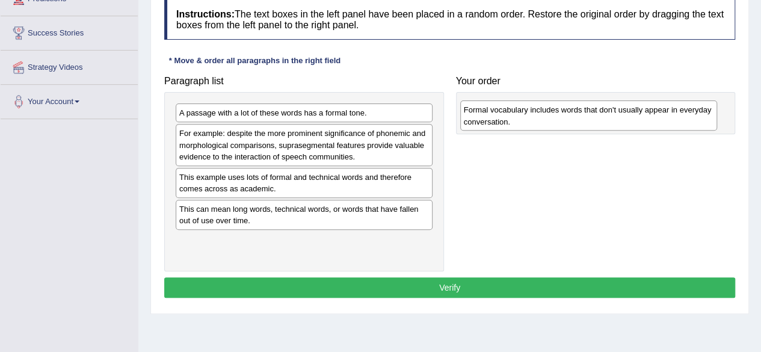
drag, startPoint x: 283, startPoint y: 147, endPoint x: 570, endPoint y: 123, distance: 288.1
click at [570, 123] on div "Formal vocabulary includes words that don't usually appear in everyday conversa…" at bounding box center [588, 116] width 257 height 30
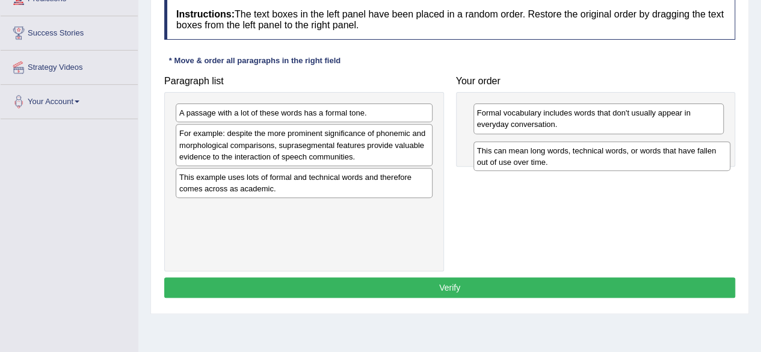
drag, startPoint x: 307, startPoint y: 216, endPoint x: 605, endPoint y: 159, distance: 303.4
click at [605, 159] on div "This can mean long words, technical words, or words that have fallen out of use…" at bounding box center [602, 156] width 257 height 30
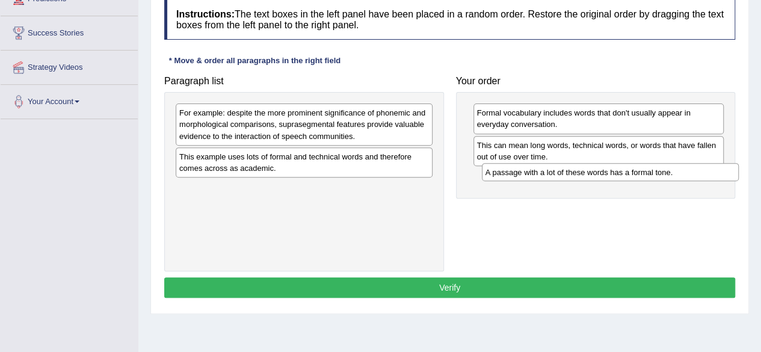
drag, startPoint x: 393, startPoint y: 134, endPoint x: 681, endPoint y: 178, distance: 291.0
click at [681, 178] on div "A passage with a lot of these words has a formal tone." at bounding box center [610, 172] width 257 height 18
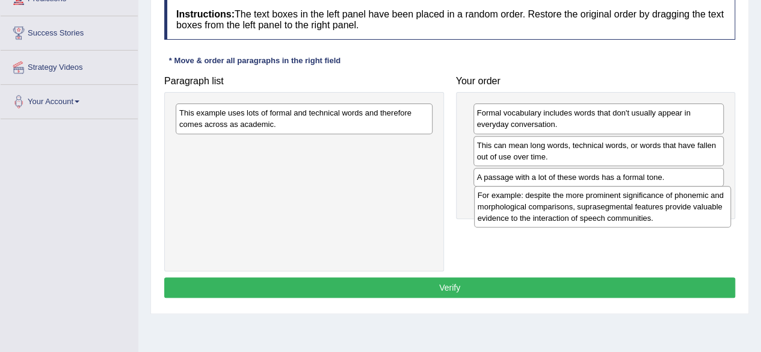
drag, startPoint x: 333, startPoint y: 134, endPoint x: 632, endPoint y: 217, distance: 310.5
click at [631, 216] on div "For example: despite the more prominent significance of phonemic and morphologi…" at bounding box center [602, 207] width 257 height 42
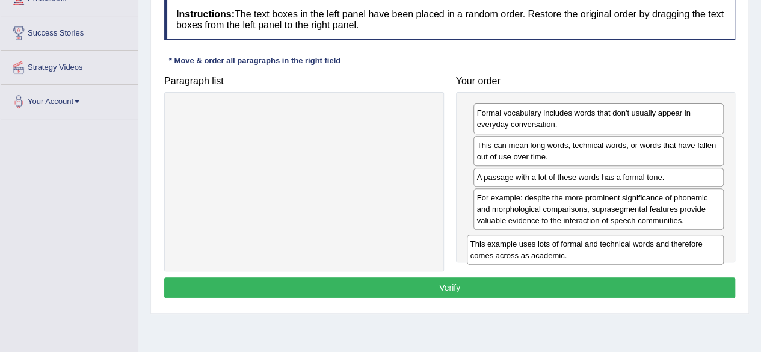
drag, startPoint x: 339, startPoint y: 116, endPoint x: 631, endPoint y: 246, distance: 319.0
click at [631, 246] on div "This example uses lots of formal and technical words and therefore comes across…" at bounding box center [595, 250] width 257 height 30
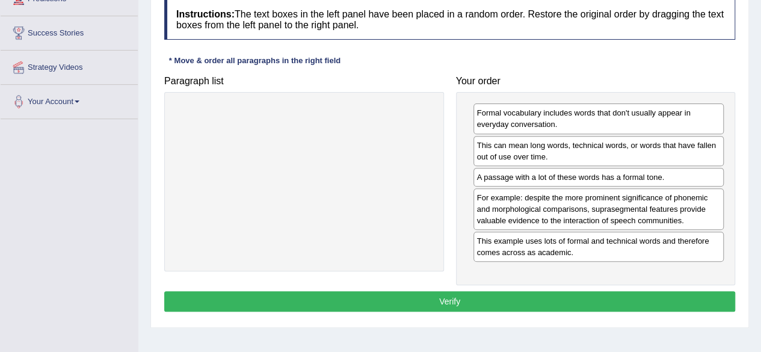
click at [561, 294] on button "Verify" at bounding box center [449, 301] width 571 height 20
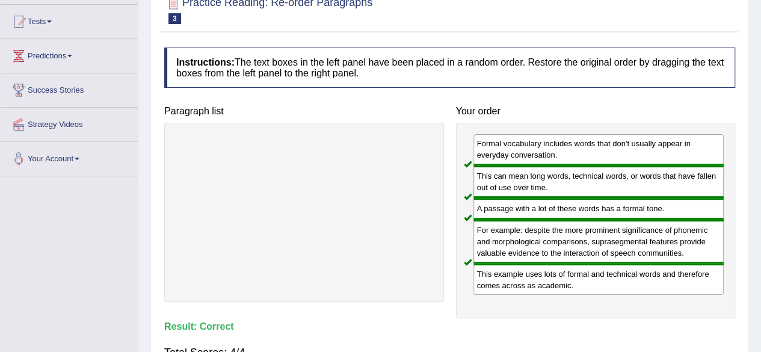
scroll to position [0, 0]
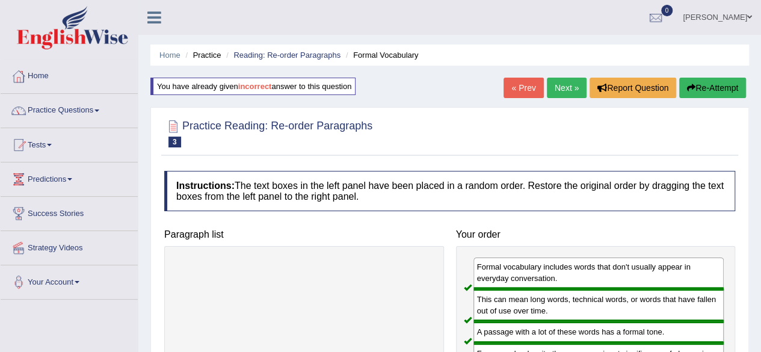
click at [566, 80] on link "Next »" at bounding box center [567, 88] width 40 height 20
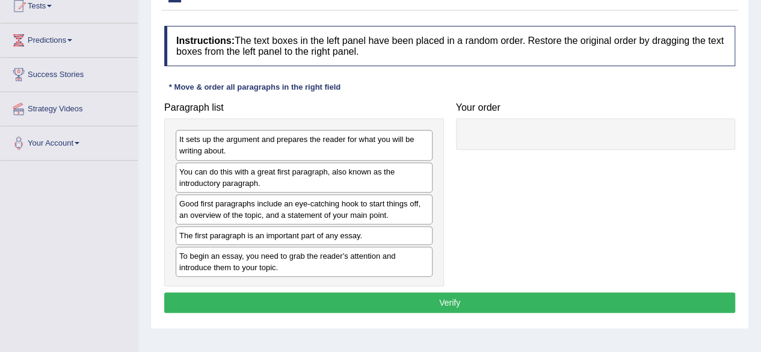
scroll to position [120, 0]
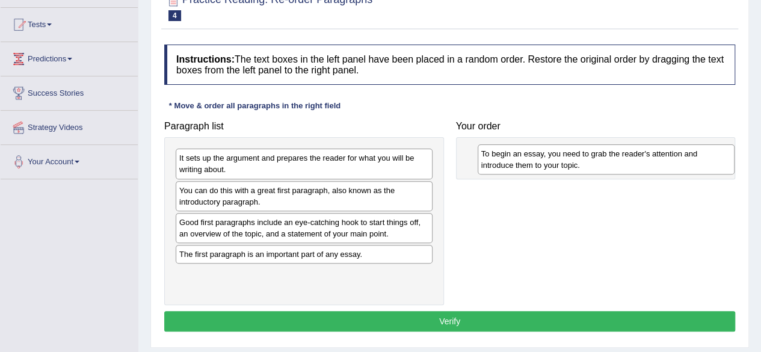
drag, startPoint x: 334, startPoint y: 279, endPoint x: 636, endPoint y: 160, distance: 324.8
click at [636, 160] on div "To begin an essay, you need to grab the reader's attention and introduce them t…" at bounding box center [606, 159] width 257 height 30
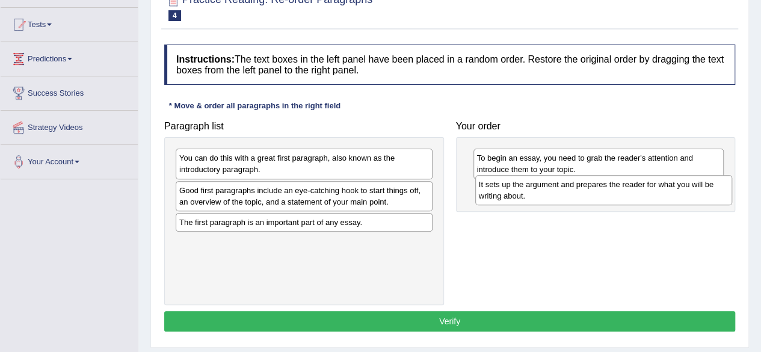
drag, startPoint x: 374, startPoint y: 172, endPoint x: 674, endPoint y: 198, distance: 300.9
click at [674, 198] on div "It sets up the argument and prepares the reader for what you will be writing ab…" at bounding box center [603, 190] width 257 height 30
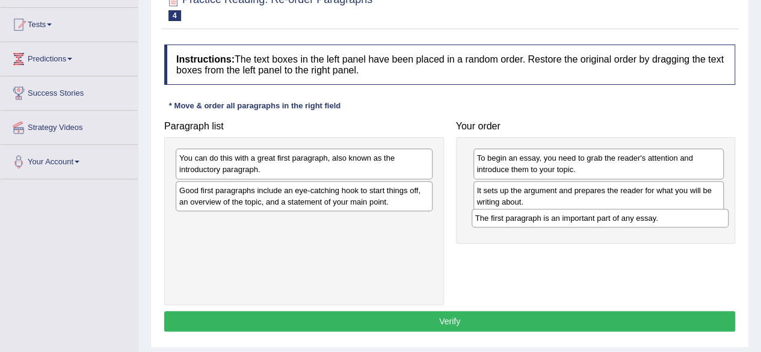
drag, startPoint x: 327, startPoint y: 225, endPoint x: 624, endPoint y: 221, distance: 296.1
click at [624, 221] on div "The first paragraph is an important part of any essay." at bounding box center [600, 218] width 257 height 18
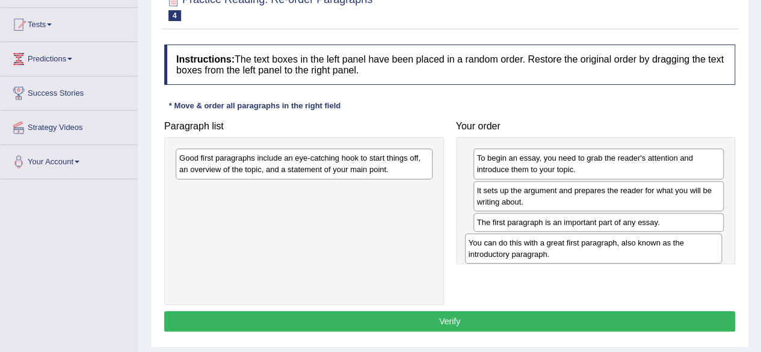
drag, startPoint x: 346, startPoint y: 167, endPoint x: 636, endPoint y: 252, distance: 301.7
click at [636, 252] on div "You can do this with a great first paragraph, also known as the introductory pa…" at bounding box center [593, 249] width 257 height 30
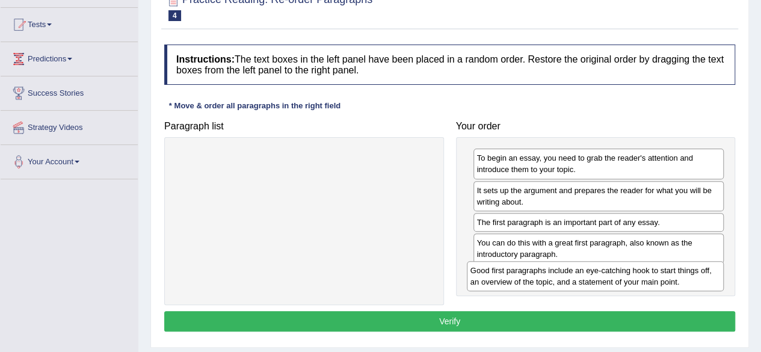
drag, startPoint x: 366, startPoint y: 169, endPoint x: 661, endPoint y: 281, distance: 315.5
click at [660, 281] on div "Good first paragraphs include an eye-catching hook to start things off, an over…" at bounding box center [595, 276] width 257 height 30
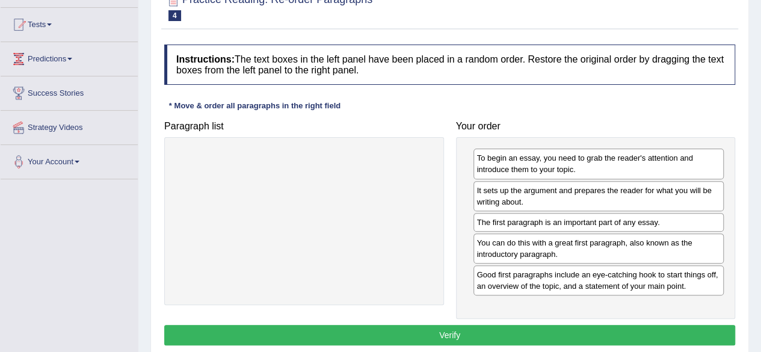
click at [467, 330] on button "Verify" at bounding box center [449, 335] width 571 height 20
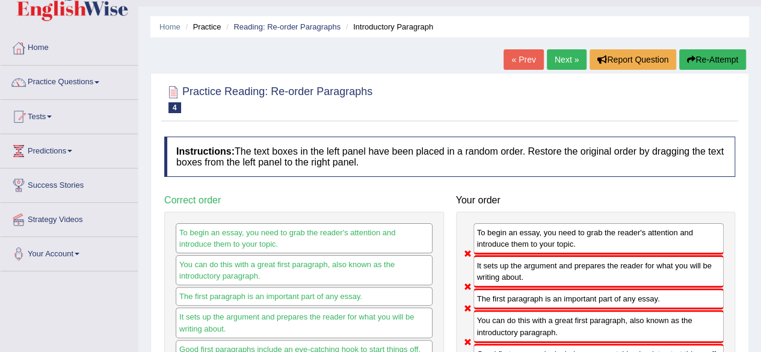
scroll to position [0, 0]
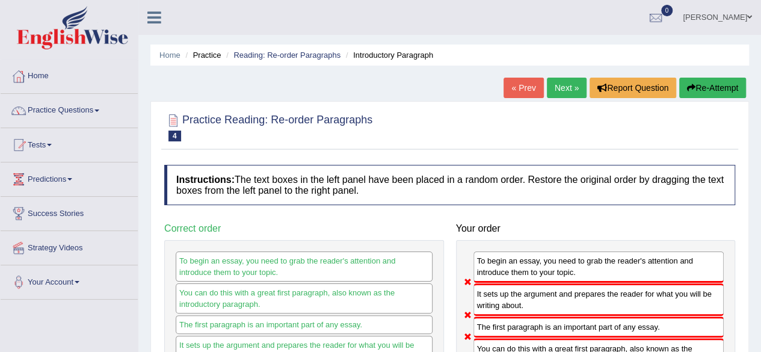
click at [698, 91] on button "Re-Attempt" at bounding box center [713, 88] width 67 height 20
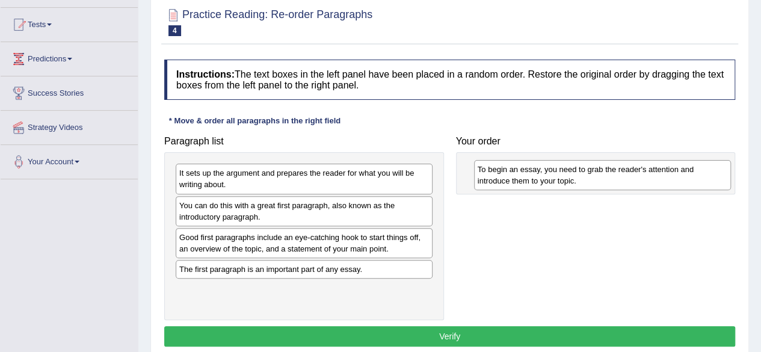
drag, startPoint x: 228, startPoint y: 302, endPoint x: 521, endPoint y: 180, distance: 317.3
click at [521, 180] on div "To begin an essay, you need to grab the reader's attention and introduce them t…" at bounding box center [602, 175] width 257 height 30
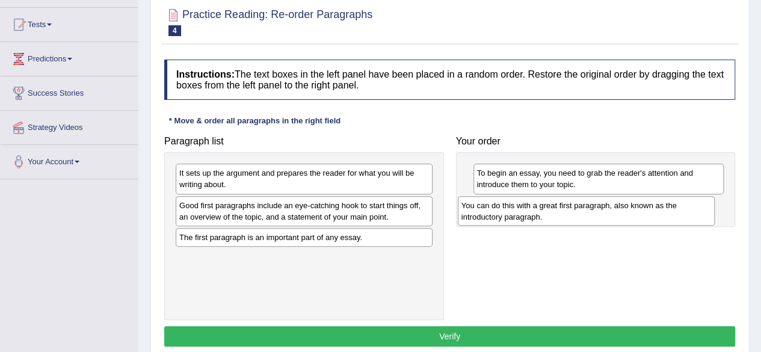
drag, startPoint x: 258, startPoint y: 213, endPoint x: 544, endPoint y: 214, distance: 286.5
click at [543, 214] on div "You can do this with a great first paragraph, also known as the introductory pa…" at bounding box center [586, 211] width 257 height 30
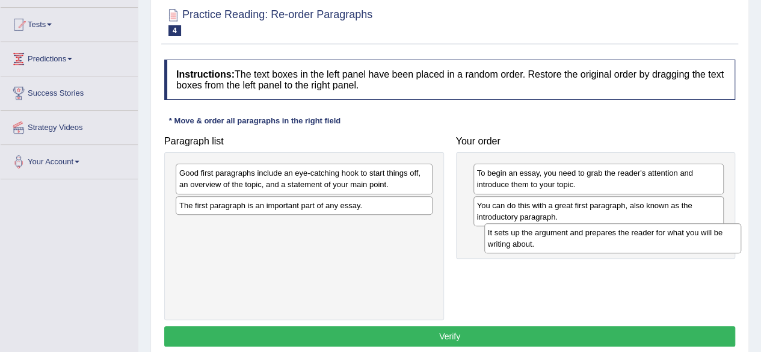
drag, startPoint x: 318, startPoint y: 185, endPoint x: 622, endPoint y: 241, distance: 309.8
click at [622, 241] on div "It sets up the argument and prepares the reader for what you will be writing ab…" at bounding box center [613, 238] width 257 height 30
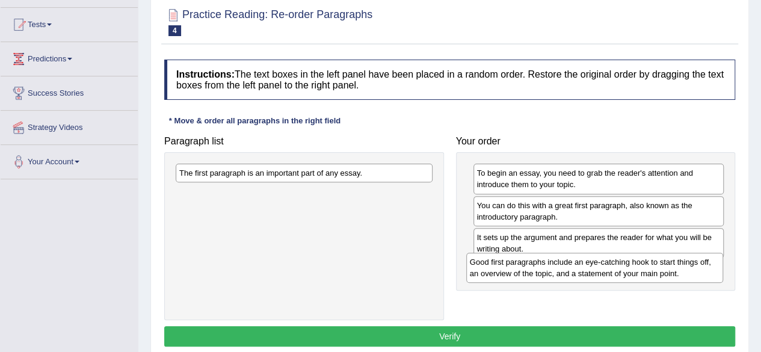
drag, startPoint x: 391, startPoint y: 181, endPoint x: 681, endPoint y: 270, distance: 304.1
click at [681, 270] on div "Good first paragraphs include an eye-catching hook to start things off, an over…" at bounding box center [594, 268] width 257 height 30
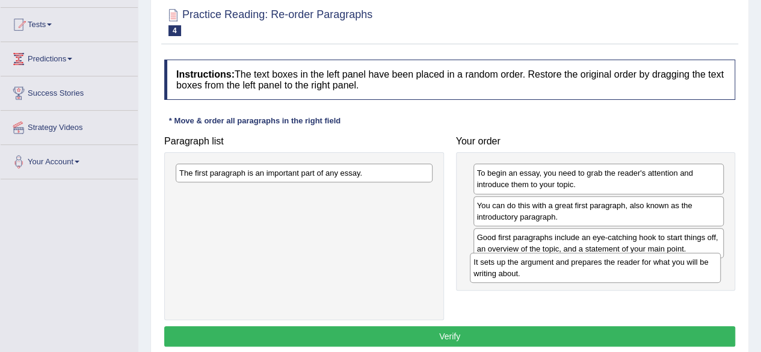
drag, startPoint x: 560, startPoint y: 242, endPoint x: 557, endPoint y: 268, distance: 26.1
click at [557, 268] on div "It sets up the argument and prepares the reader for what you will be writing ab…" at bounding box center [595, 268] width 251 height 30
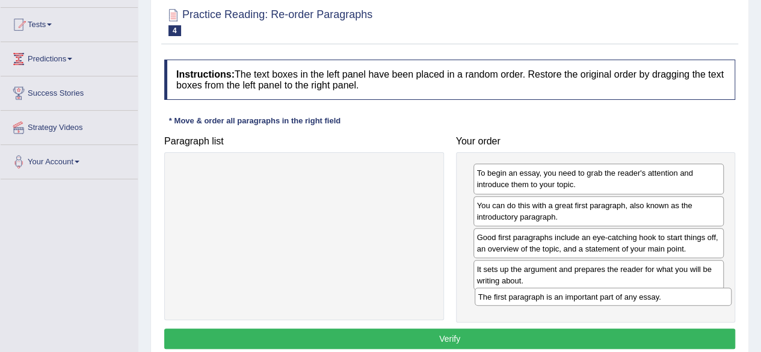
drag, startPoint x: 347, startPoint y: 207, endPoint x: 619, endPoint y: 300, distance: 287.4
click at [619, 300] on div "The first paragraph is an important part of any essay." at bounding box center [603, 297] width 257 height 18
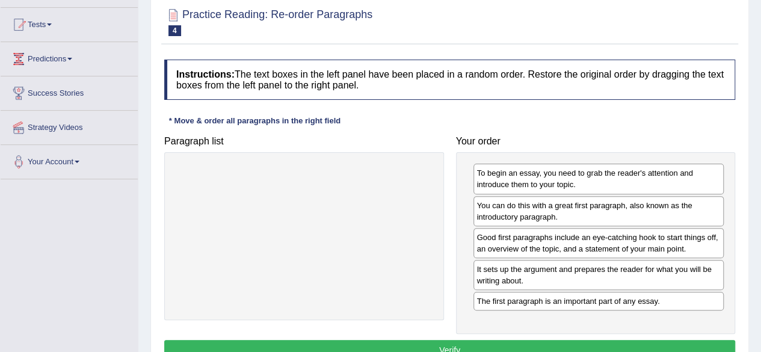
click at [485, 345] on button "Verify" at bounding box center [449, 350] width 571 height 20
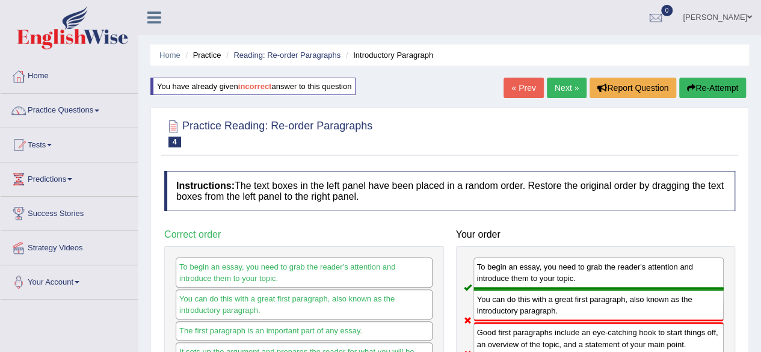
click at [704, 90] on button "Re-Attempt" at bounding box center [713, 88] width 67 height 20
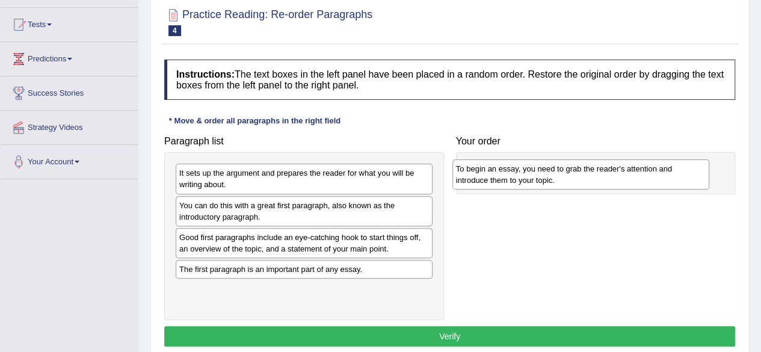
drag, startPoint x: 226, startPoint y: 299, endPoint x: 503, endPoint y: 180, distance: 301.4
click at [503, 180] on div "To begin an essay, you need to grab the reader's attention and introduce them t…" at bounding box center [581, 175] width 257 height 30
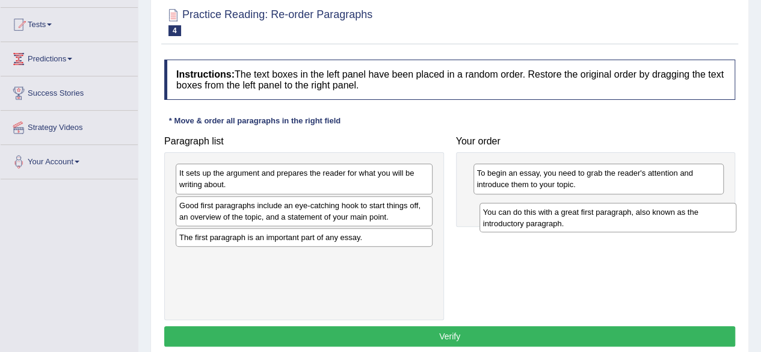
drag, startPoint x: 326, startPoint y: 217, endPoint x: 630, endPoint y: 220, distance: 303.4
click at [630, 220] on div "You can do this with a great first paragraph, also known as the introductory pa…" at bounding box center [608, 218] width 257 height 30
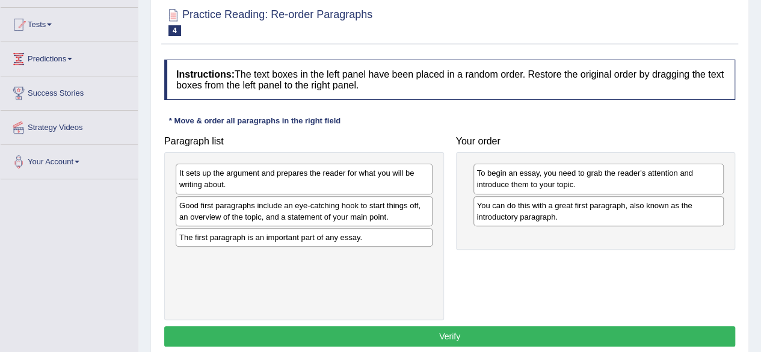
drag, startPoint x: 338, startPoint y: 250, endPoint x: 408, endPoint y: 246, distance: 70.5
click at [572, 249] on div "Paragraph list It sets up the argument and prepares the reader for what you wil…" at bounding box center [449, 225] width 583 height 190
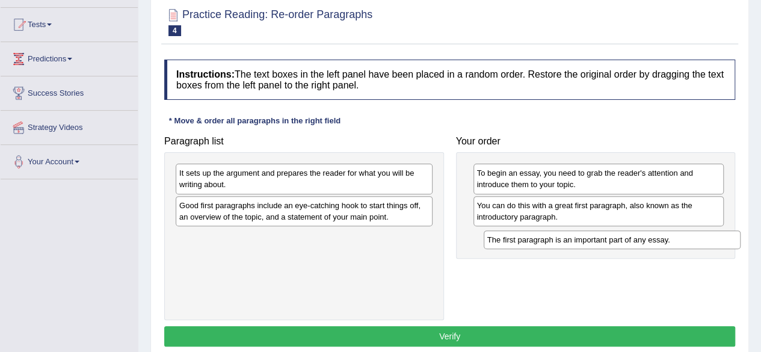
drag, startPoint x: 335, startPoint y: 235, endPoint x: 643, endPoint y: 239, distance: 308.8
click at [643, 239] on div "The first paragraph is an important part of any essay." at bounding box center [612, 240] width 257 height 18
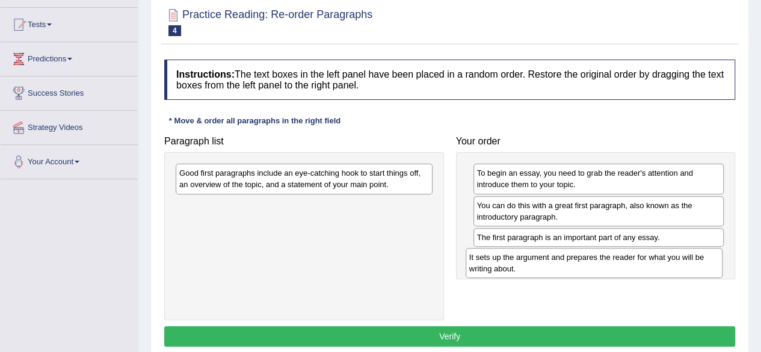
drag, startPoint x: 403, startPoint y: 257, endPoint x: 636, endPoint y: 273, distance: 232.9
click at [636, 273] on div "It sets up the argument and prepares the reader for what you will be writing ab…" at bounding box center [594, 263] width 257 height 30
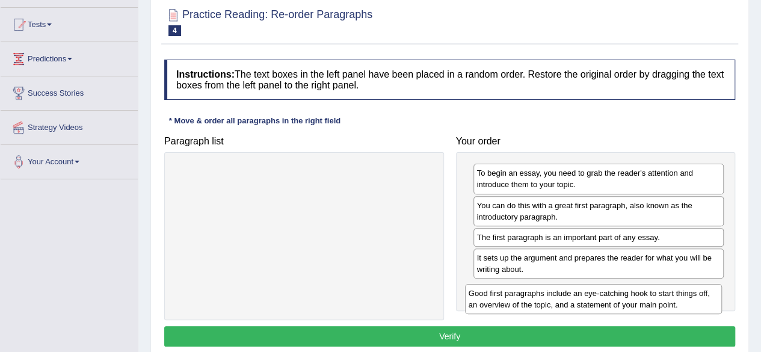
drag, startPoint x: 286, startPoint y: 187, endPoint x: 575, endPoint y: 308, distance: 313.5
click at [575, 308] on div "Good first paragraphs include an eye-catching hook to start things off, an over…" at bounding box center [593, 299] width 257 height 30
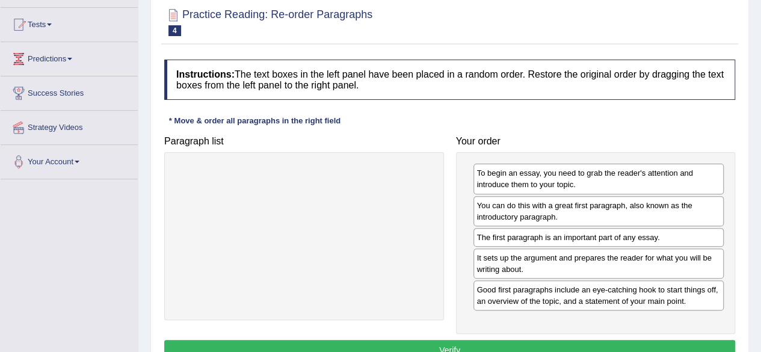
click at [517, 341] on button "Verify" at bounding box center [449, 350] width 571 height 20
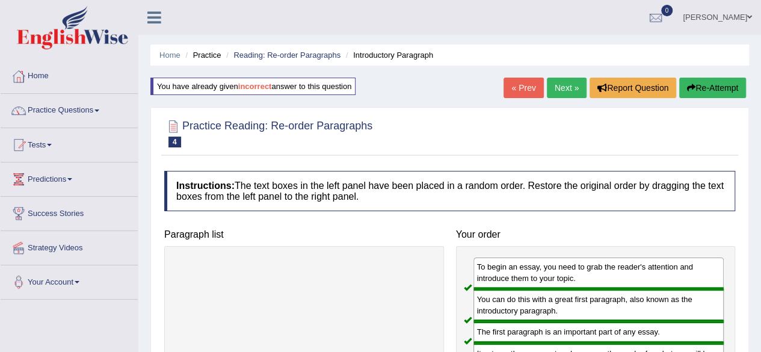
click at [568, 87] on link "Next »" at bounding box center [567, 88] width 40 height 20
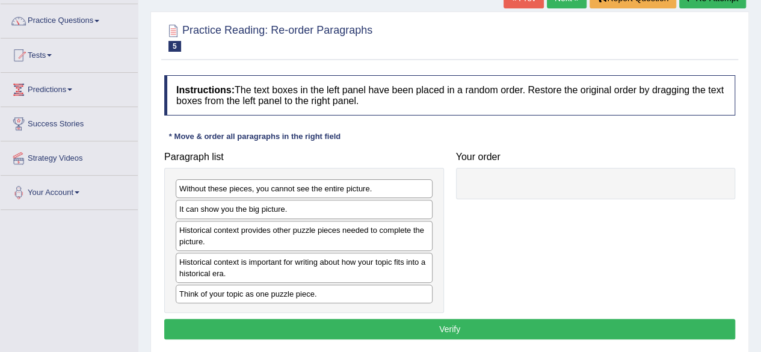
scroll to position [120, 0]
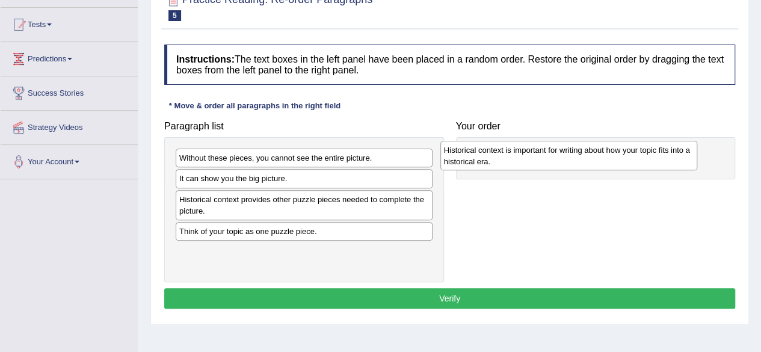
drag, startPoint x: 475, startPoint y: 222, endPoint x: 667, endPoint y: 158, distance: 201.8
click at [666, 157] on div "Historical context is important for writing about how your topic fits into a hi…" at bounding box center [569, 156] width 257 height 30
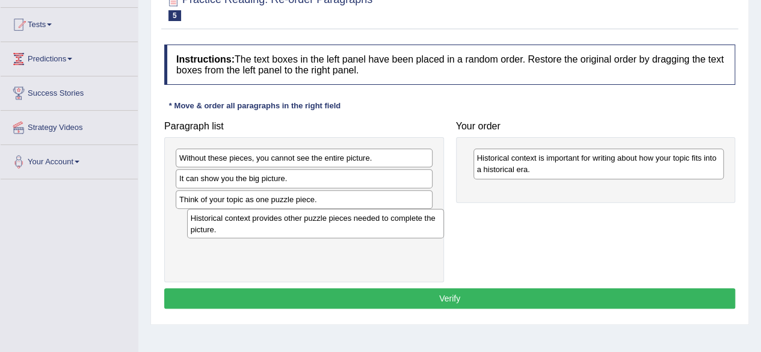
drag, startPoint x: 243, startPoint y: 205, endPoint x: 255, endPoint y: 225, distance: 22.9
click at [255, 225] on div "Historical context provides other puzzle pieces needed to complete the picture." at bounding box center [315, 224] width 257 height 30
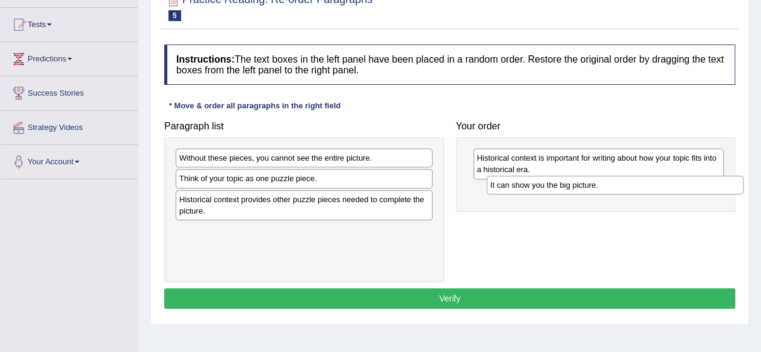
drag, startPoint x: 302, startPoint y: 181, endPoint x: 613, endPoint y: 188, distance: 311.3
click at [613, 188] on div "It can show you the big picture." at bounding box center [615, 185] width 257 height 18
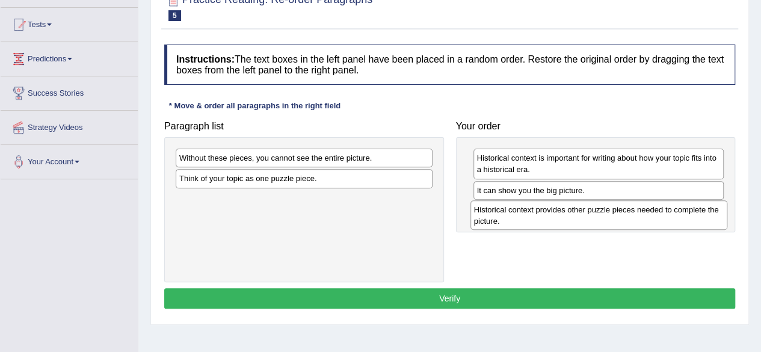
drag, startPoint x: 246, startPoint y: 205, endPoint x: 510, endPoint y: 215, distance: 265.0
click at [540, 217] on div "Historical context provides other puzzle pieces needed to complete the picture." at bounding box center [599, 215] width 257 height 30
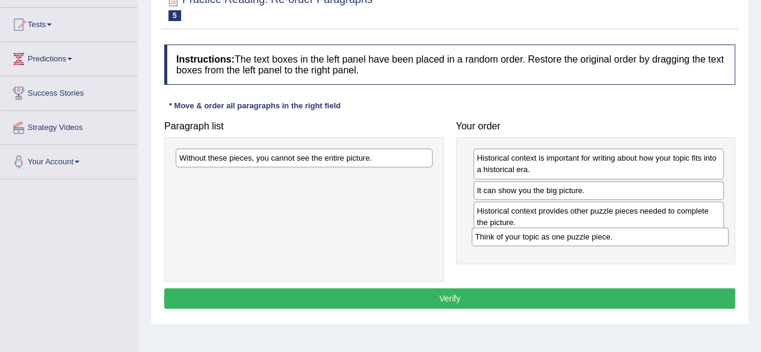
drag, startPoint x: 279, startPoint y: 178, endPoint x: 582, endPoint y: 236, distance: 308.3
click at [583, 237] on div "Think of your topic as one puzzle piece." at bounding box center [600, 237] width 257 height 18
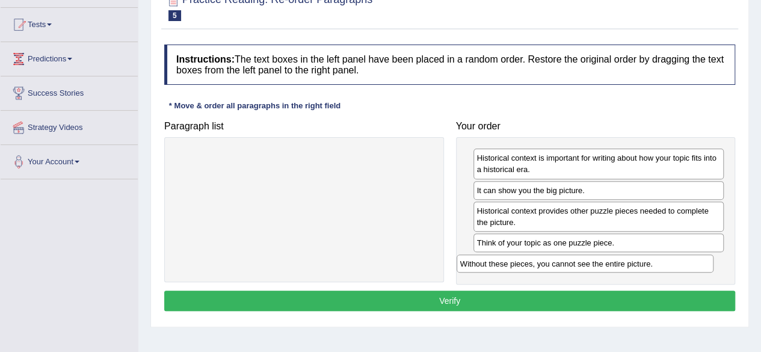
drag, startPoint x: 261, startPoint y: 156, endPoint x: 566, endPoint y: 261, distance: 322.4
click at [566, 261] on div "Without these pieces, you cannot see the entire picture." at bounding box center [585, 264] width 257 height 18
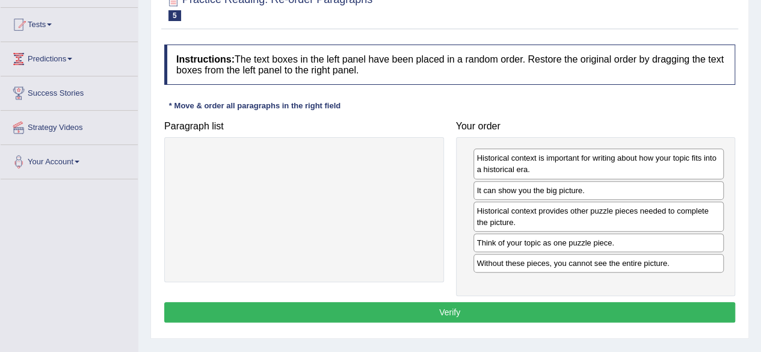
click at [438, 304] on button "Verify" at bounding box center [449, 312] width 571 height 20
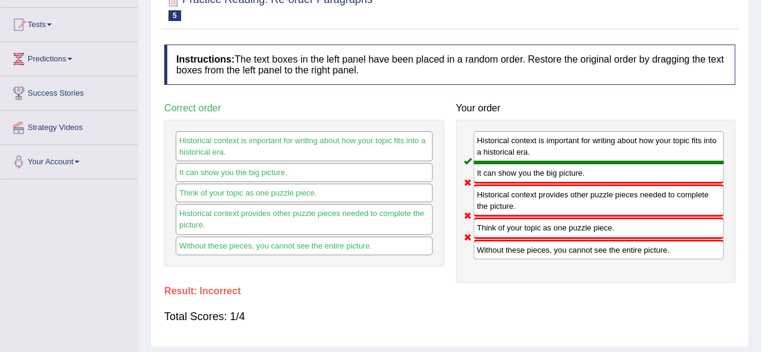
scroll to position [60, 0]
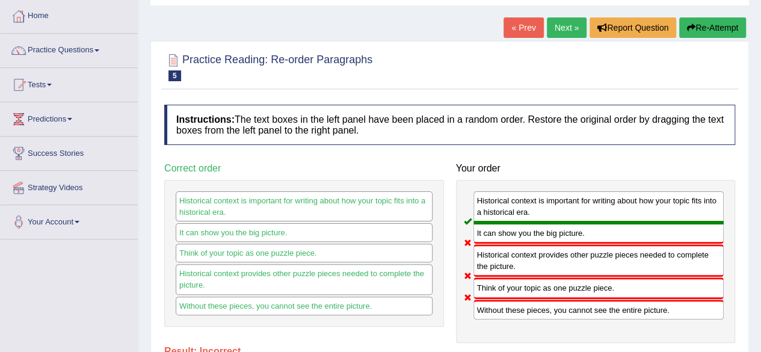
click at [713, 25] on button "Re-Attempt" at bounding box center [713, 27] width 67 height 20
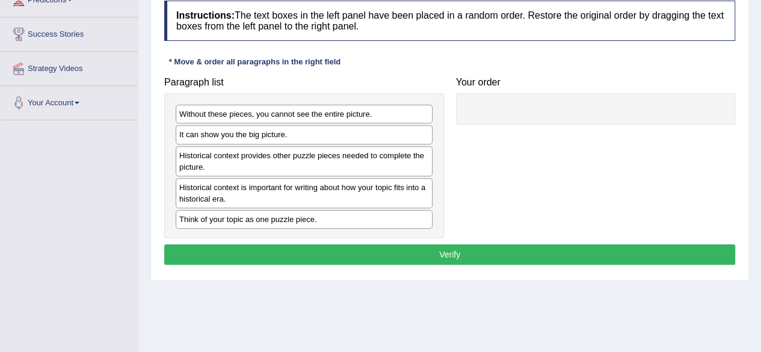
scroll to position [181, 0]
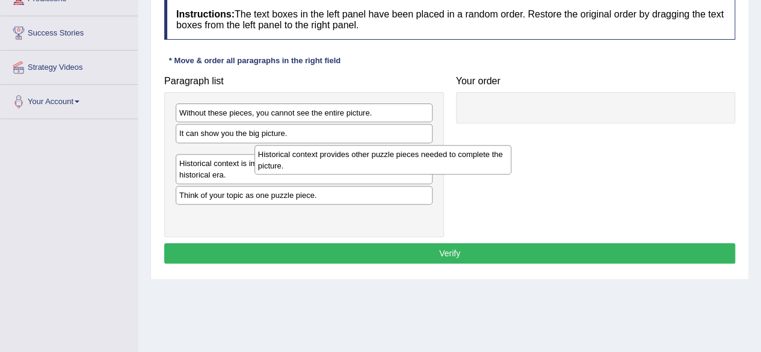
drag, startPoint x: 244, startPoint y: 161, endPoint x: 323, endPoint y: 162, distance: 78.9
click at [323, 162] on div "Historical context provides other puzzle pieces needed to complete the picture." at bounding box center [383, 160] width 257 height 30
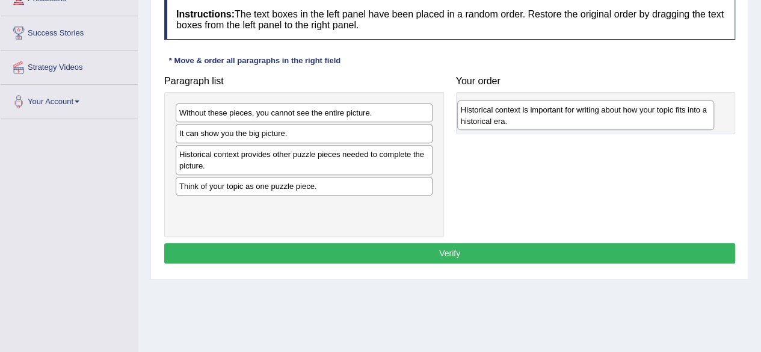
drag, startPoint x: 207, startPoint y: 195, endPoint x: 491, endPoint y: 117, distance: 294.5
click at [491, 117] on div "Historical context is important for writing about how your topic fits into a hi…" at bounding box center [585, 116] width 257 height 30
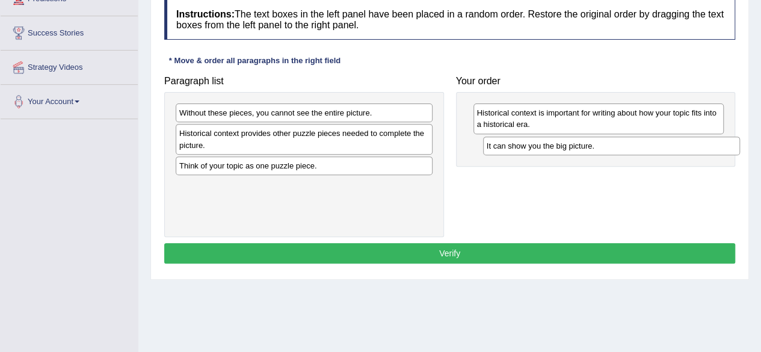
drag, startPoint x: 244, startPoint y: 137, endPoint x: 551, endPoint y: 150, distance: 307.9
click at [551, 150] on div "It can show you the big picture." at bounding box center [611, 146] width 257 height 18
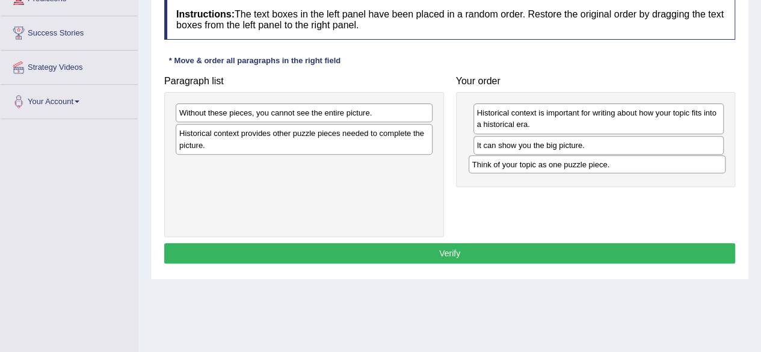
drag, startPoint x: 300, startPoint y: 179, endPoint x: 571, endPoint y: 167, distance: 271.7
click at [571, 167] on div "Think of your topic as one puzzle piece." at bounding box center [597, 164] width 257 height 18
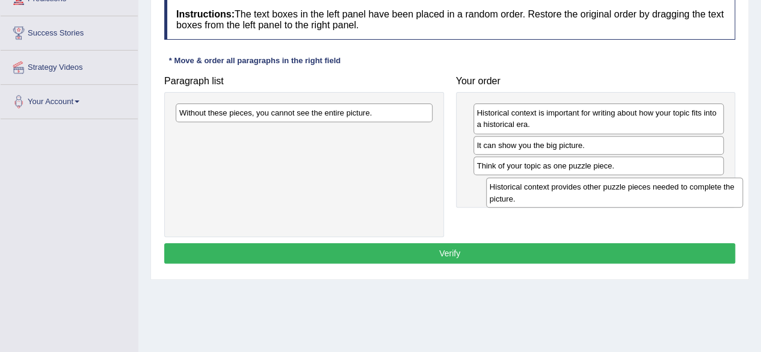
drag, startPoint x: 217, startPoint y: 132, endPoint x: 527, endPoint y: 186, distance: 315.3
click at [527, 186] on div "Historical context provides other puzzle pieces needed to complete the picture." at bounding box center [614, 193] width 257 height 30
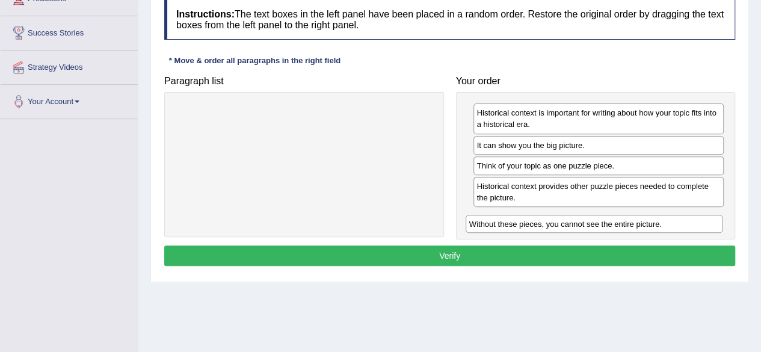
drag, startPoint x: 191, startPoint y: 113, endPoint x: 480, endPoint y: 218, distance: 307.5
click at [480, 218] on div "Without these pieces, you cannot see the entire picture." at bounding box center [594, 224] width 257 height 18
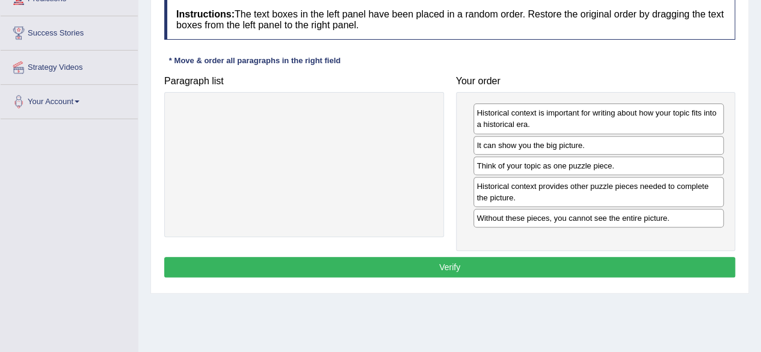
click at [430, 272] on button "Verify" at bounding box center [449, 267] width 571 height 20
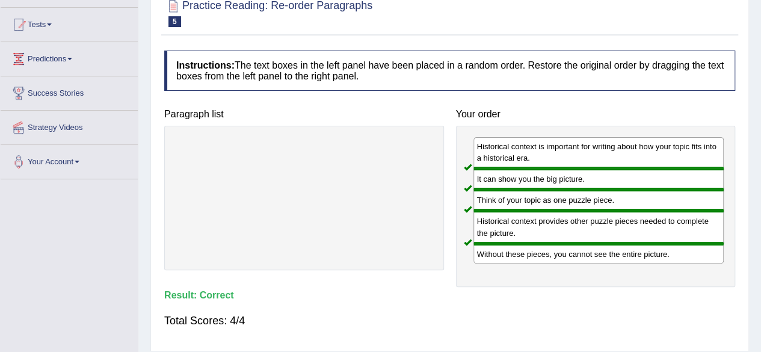
scroll to position [60, 0]
